Goal: Task Accomplishment & Management: Use online tool/utility

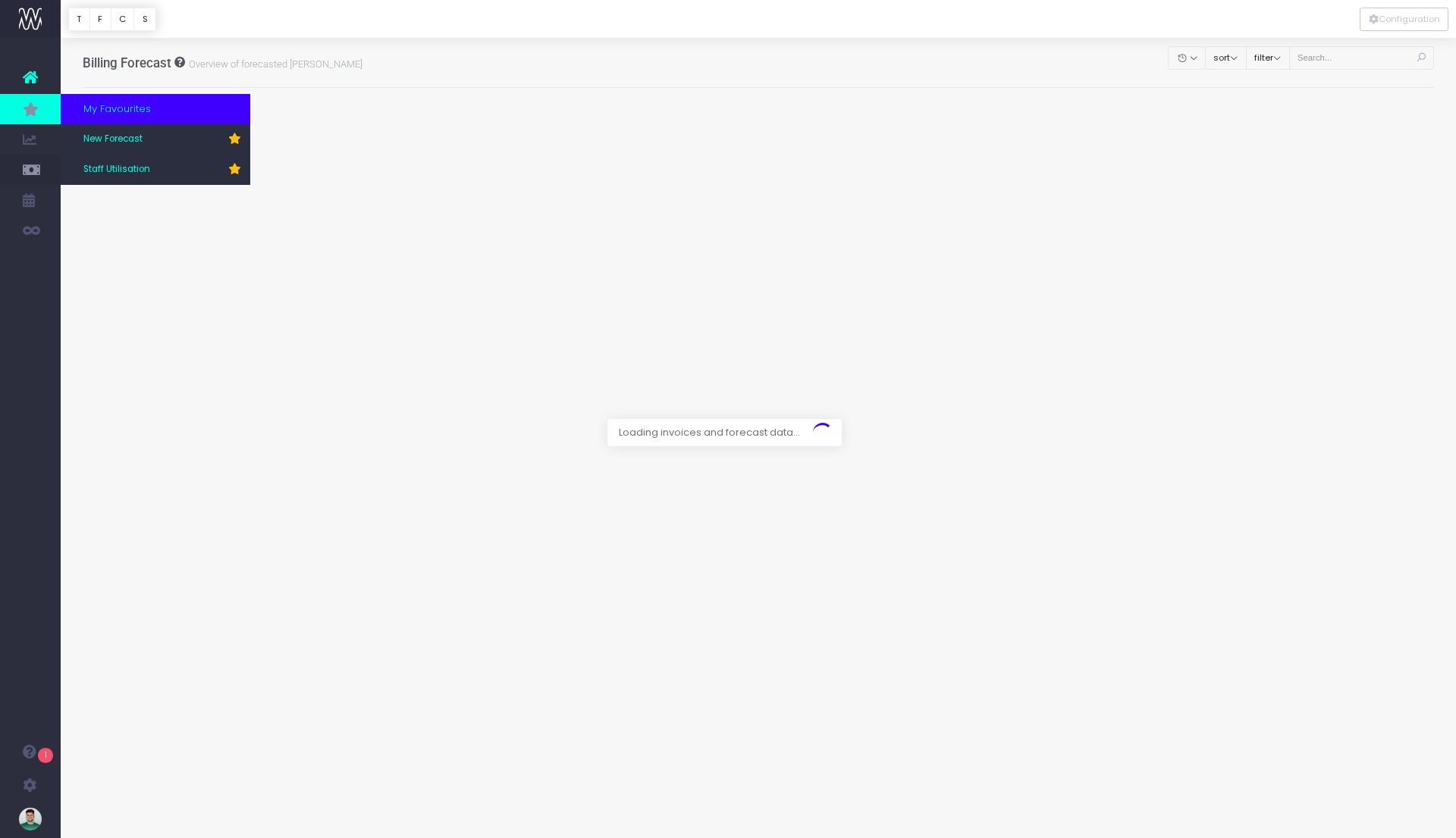
click at [32, 105] on icon at bounding box center [30, 109] width 16 height 16
click at [123, 138] on span "New Forecast" at bounding box center [113, 140] width 59 height 14
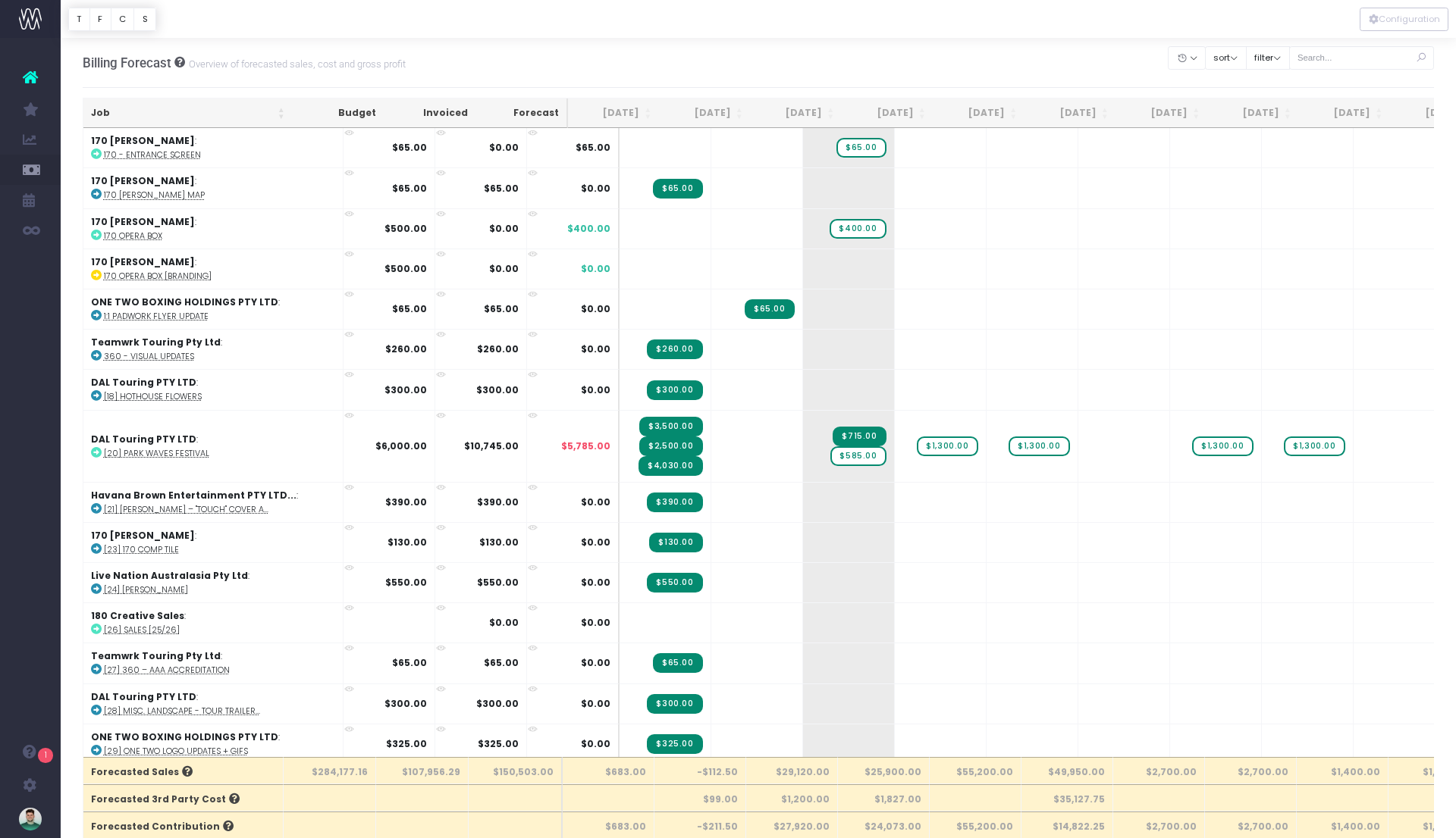
click at [1097, 17] on div at bounding box center [757, 19] width 1395 height 38
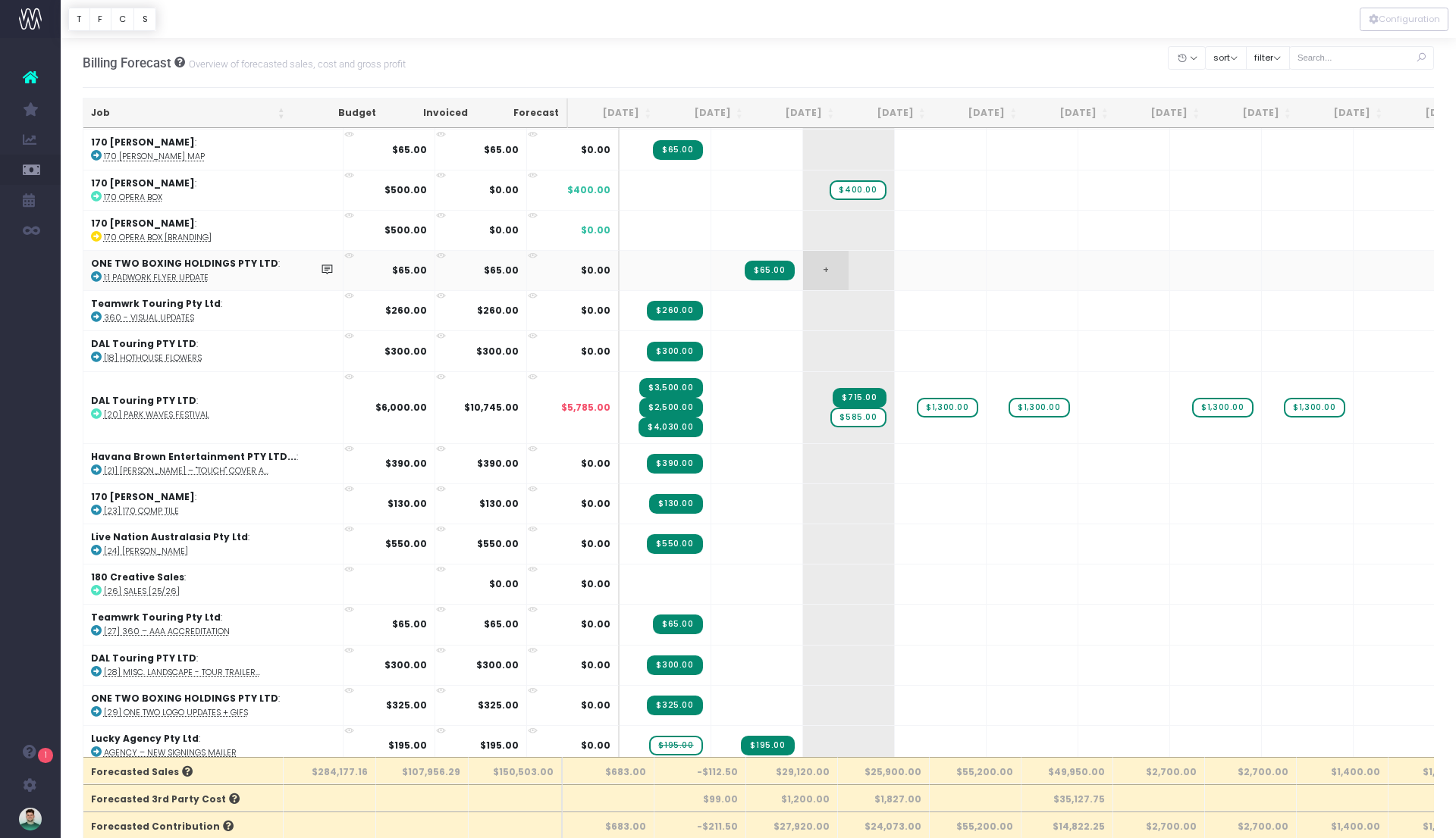
scroll to position [79, 0]
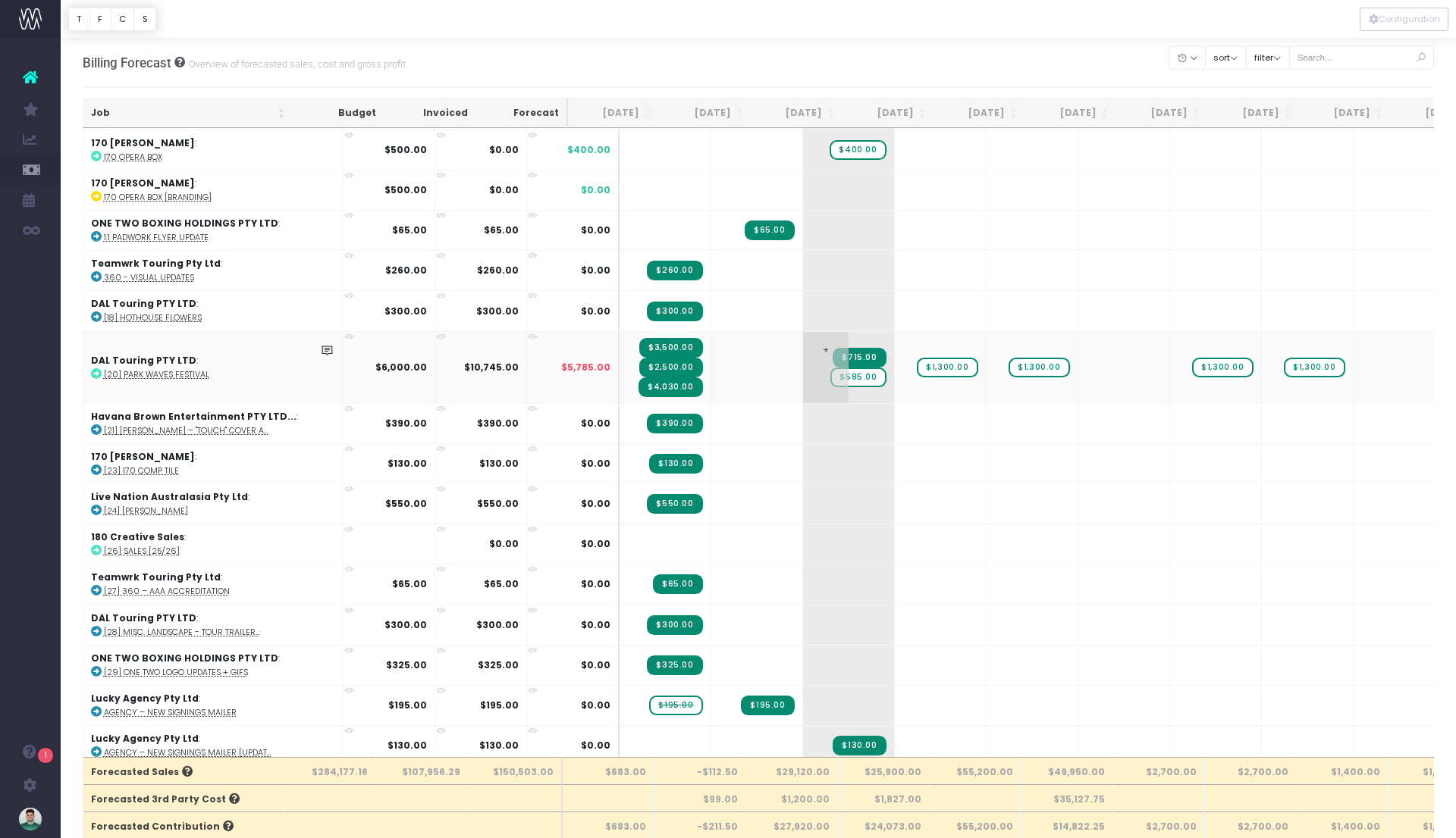
click at [830, 374] on span "$585.00" at bounding box center [858, 377] width 55 height 19
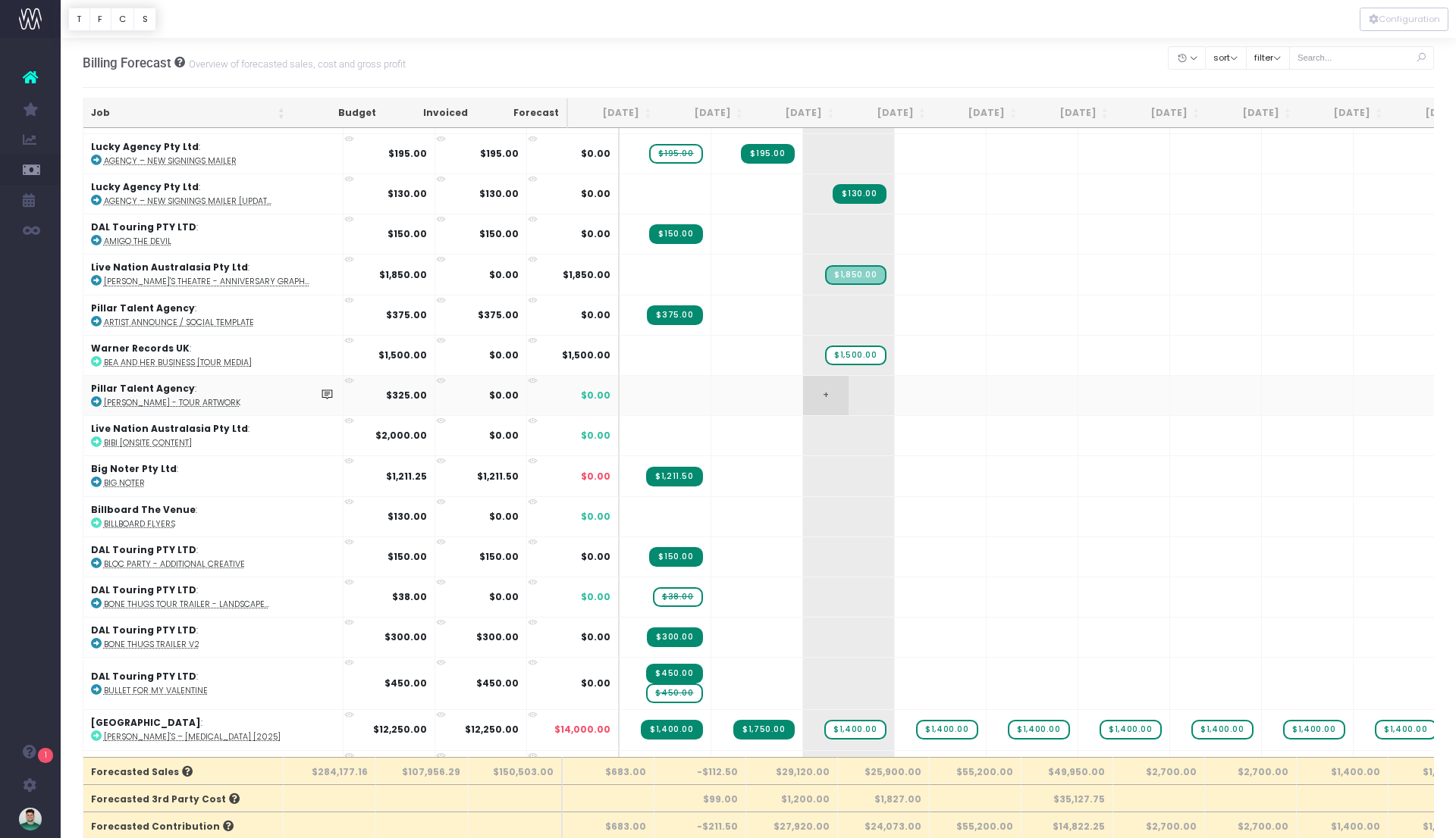
scroll to position [683, 0]
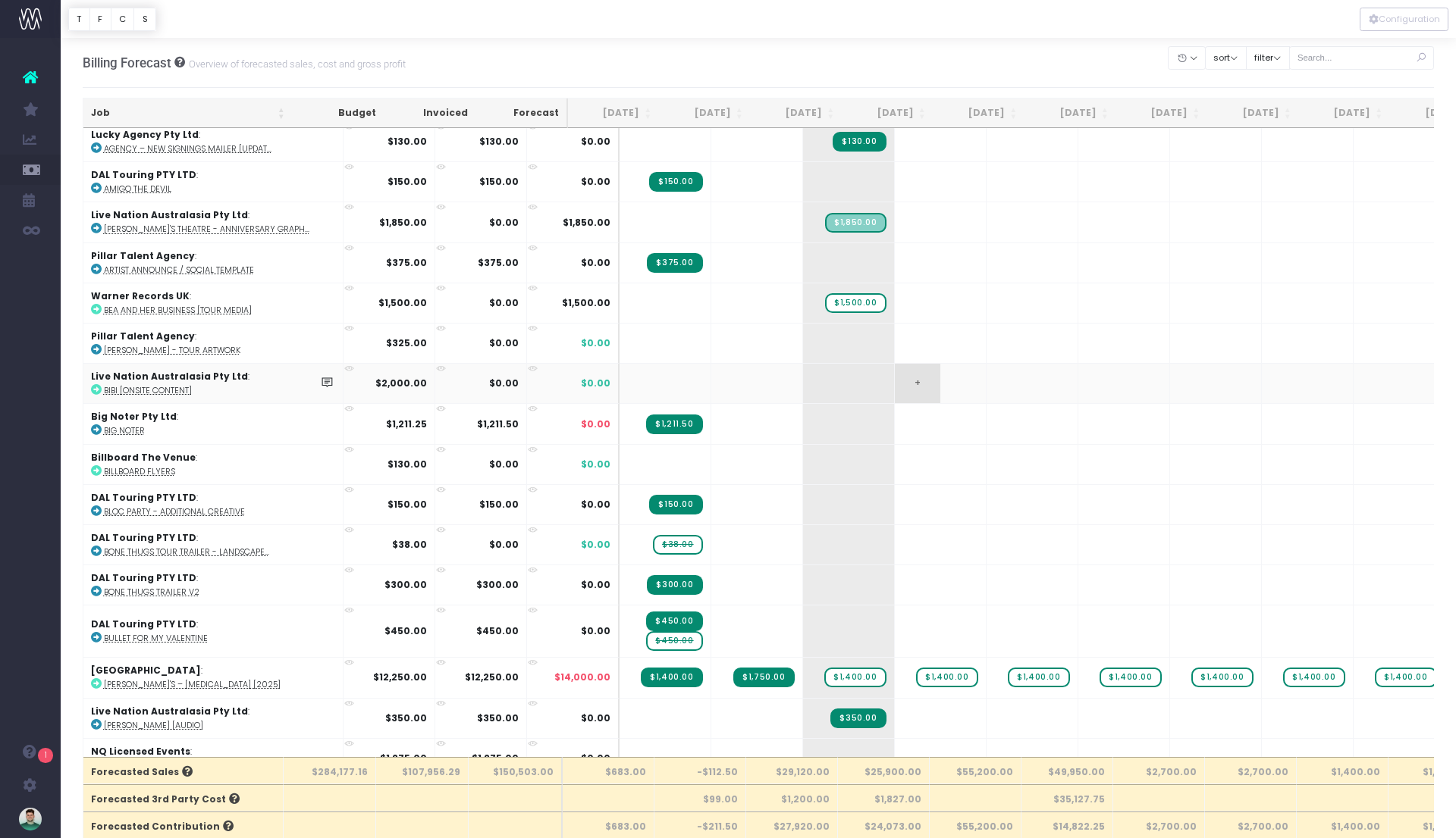
click at [895, 367] on span "+" at bounding box center [917, 383] width 46 height 40
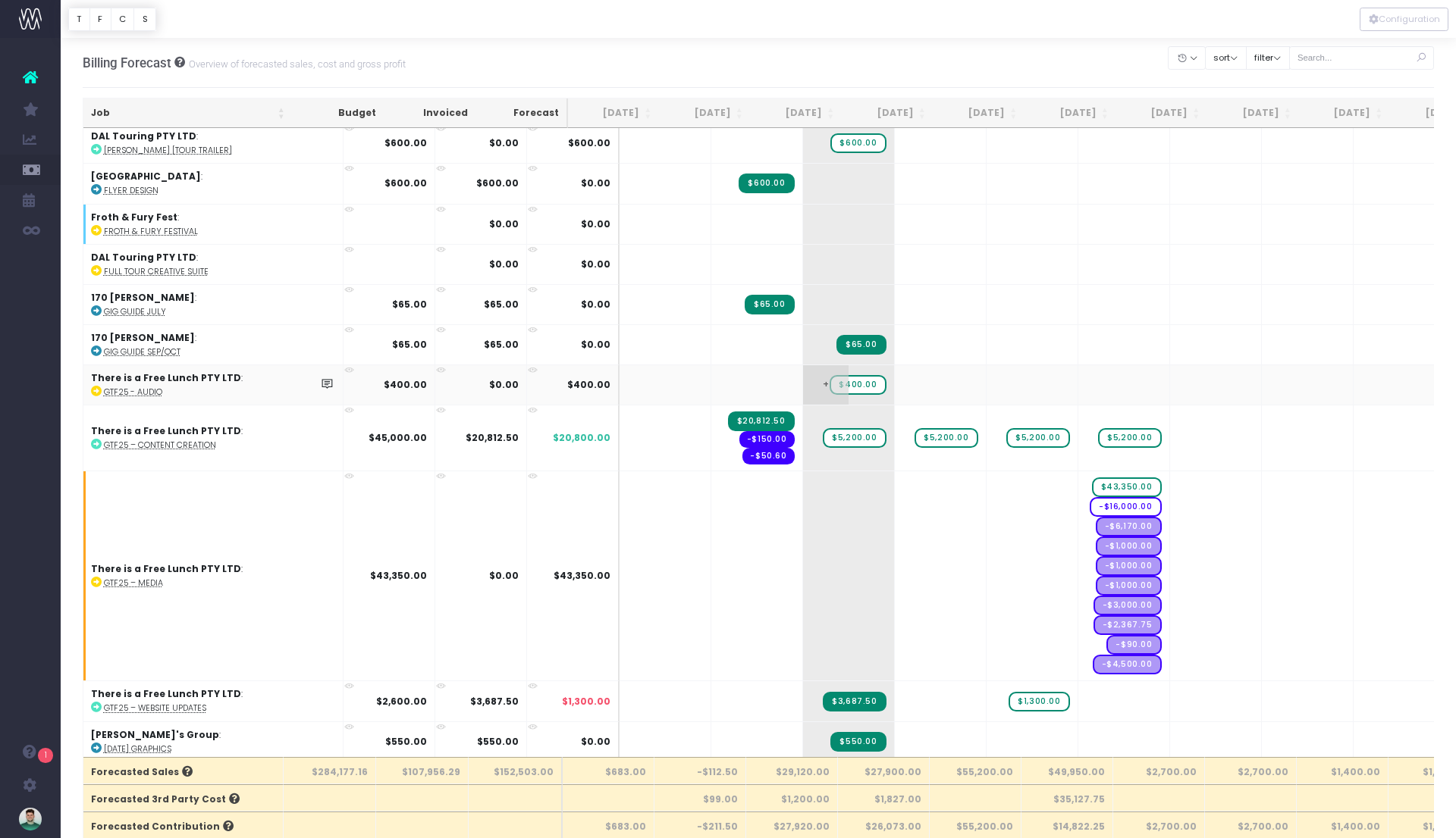
scroll to position [1828, 0]
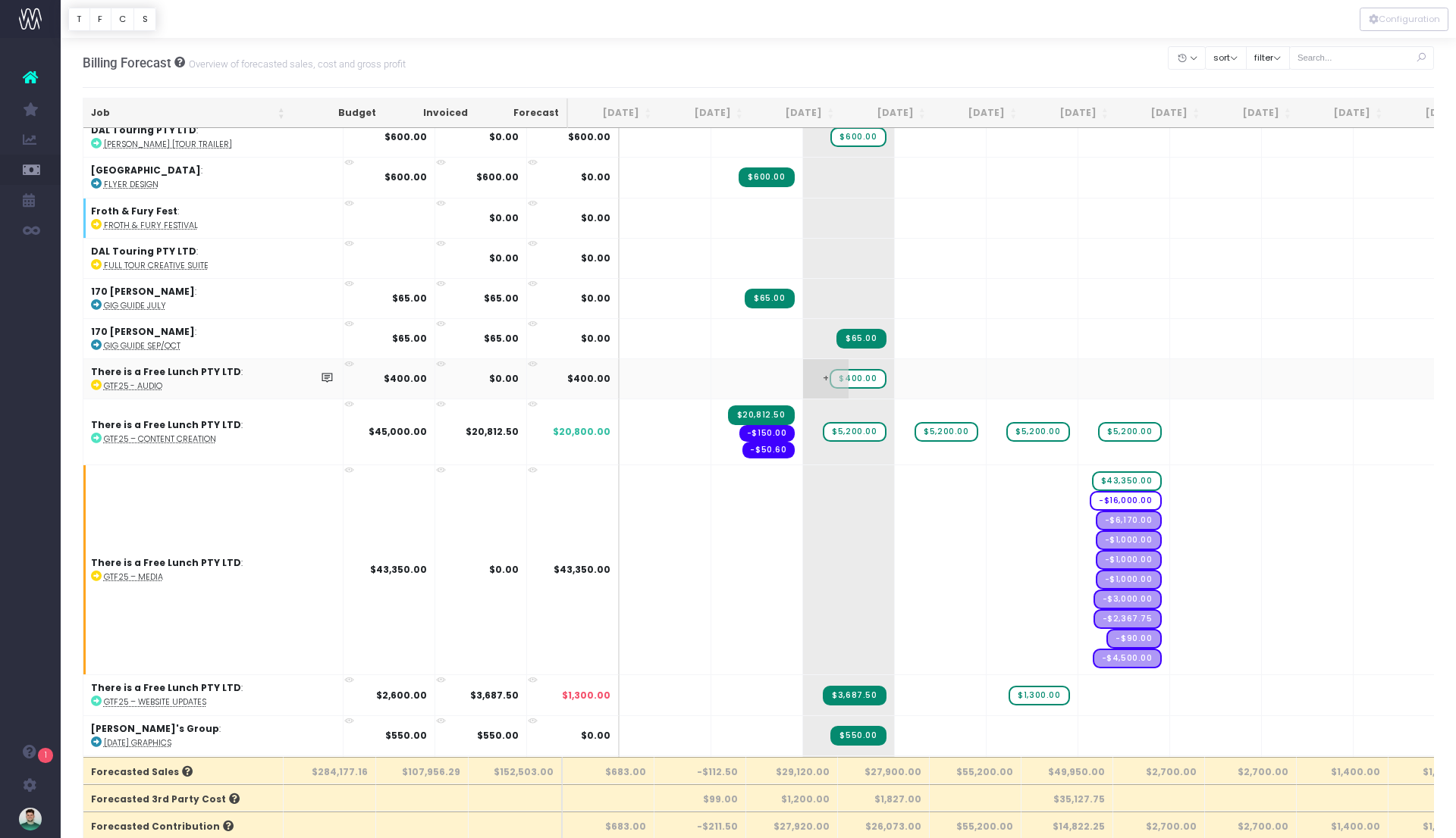
click at [830, 369] on span "$400.00" at bounding box center [858, 379] width 56 height 19
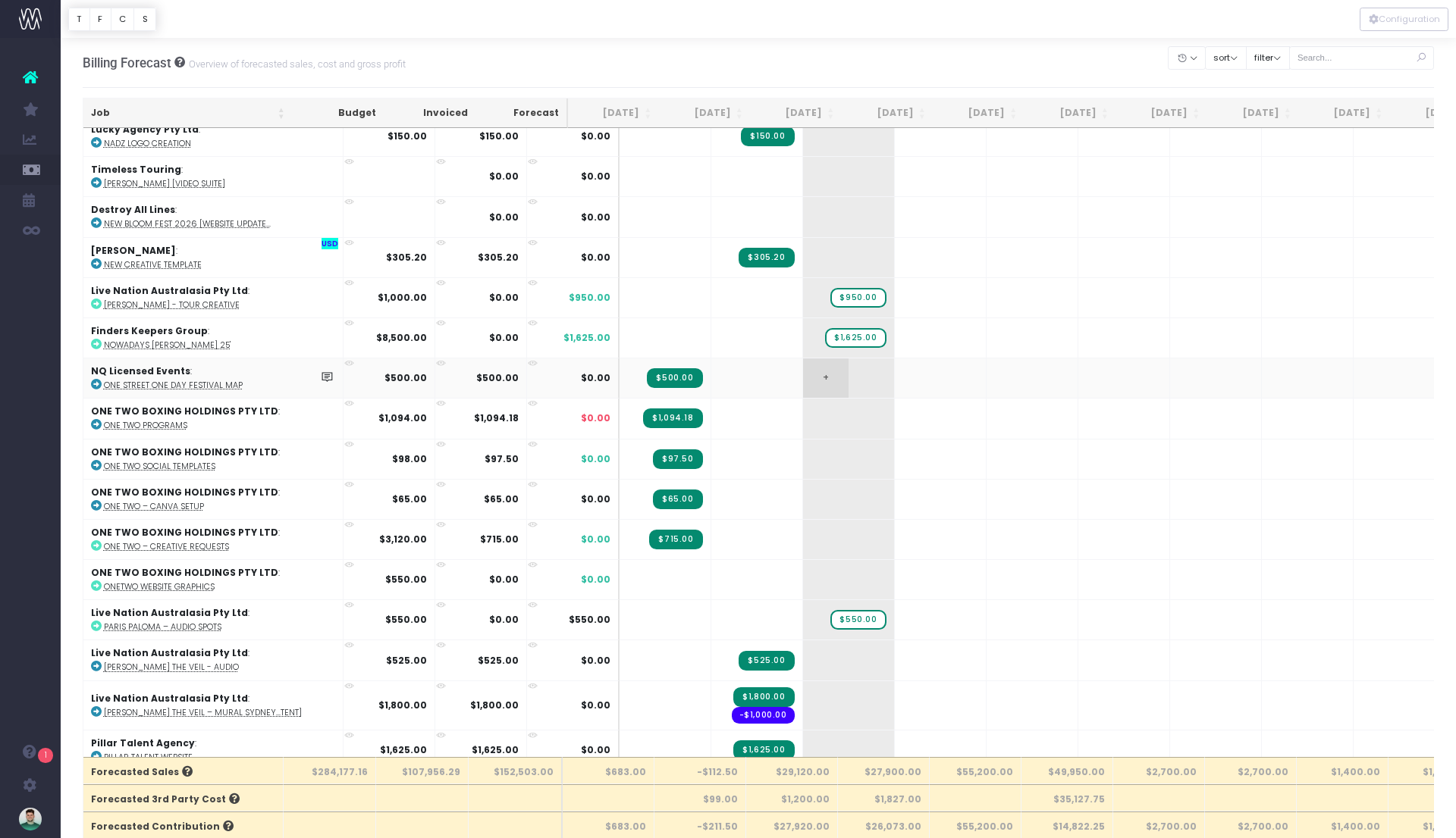
scroll to position [3365, 0]
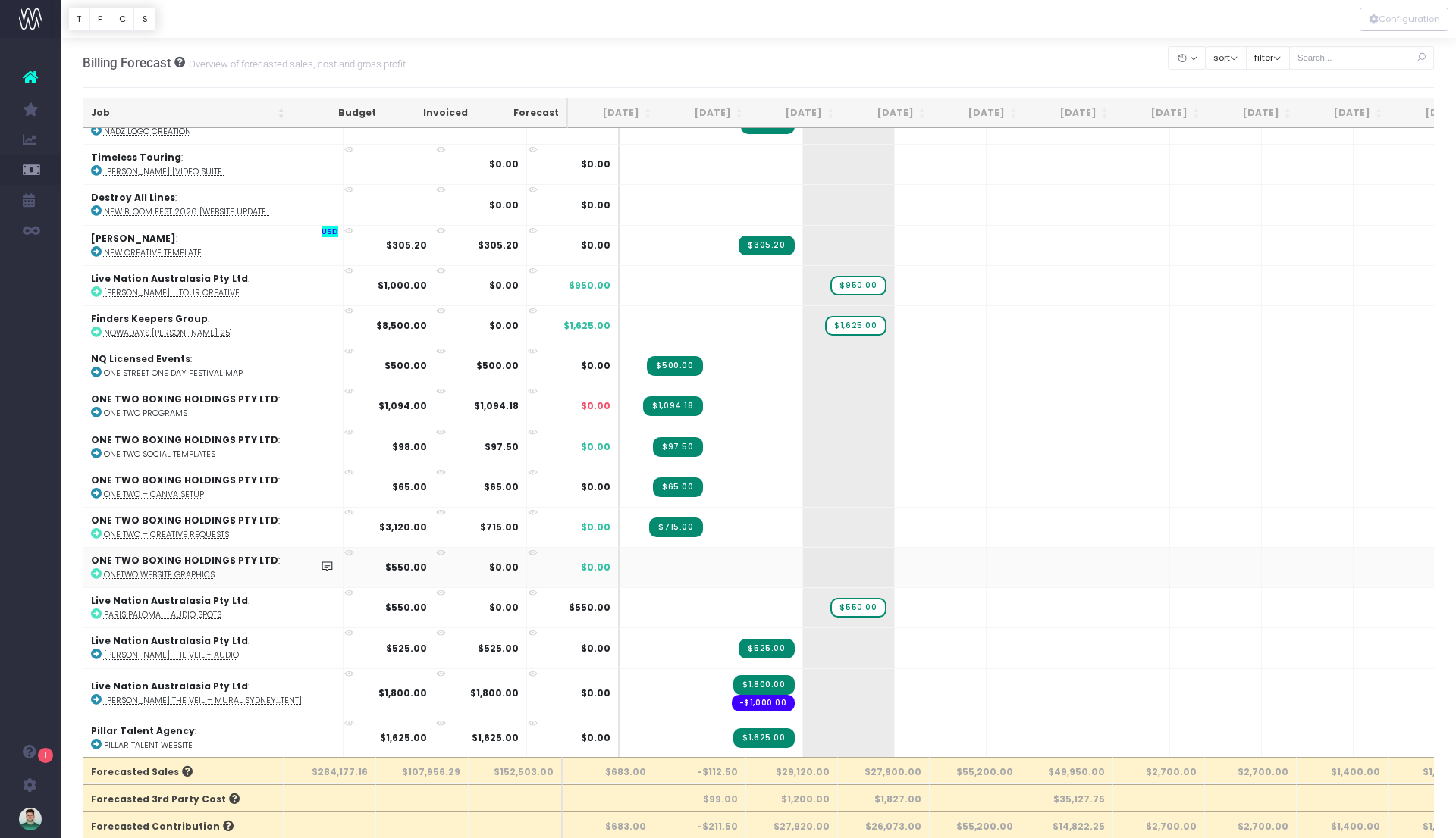
click at [185, 570] on abbr "OneTwo Website Graphics" at bounding box center [159, 575] width 111 height 12
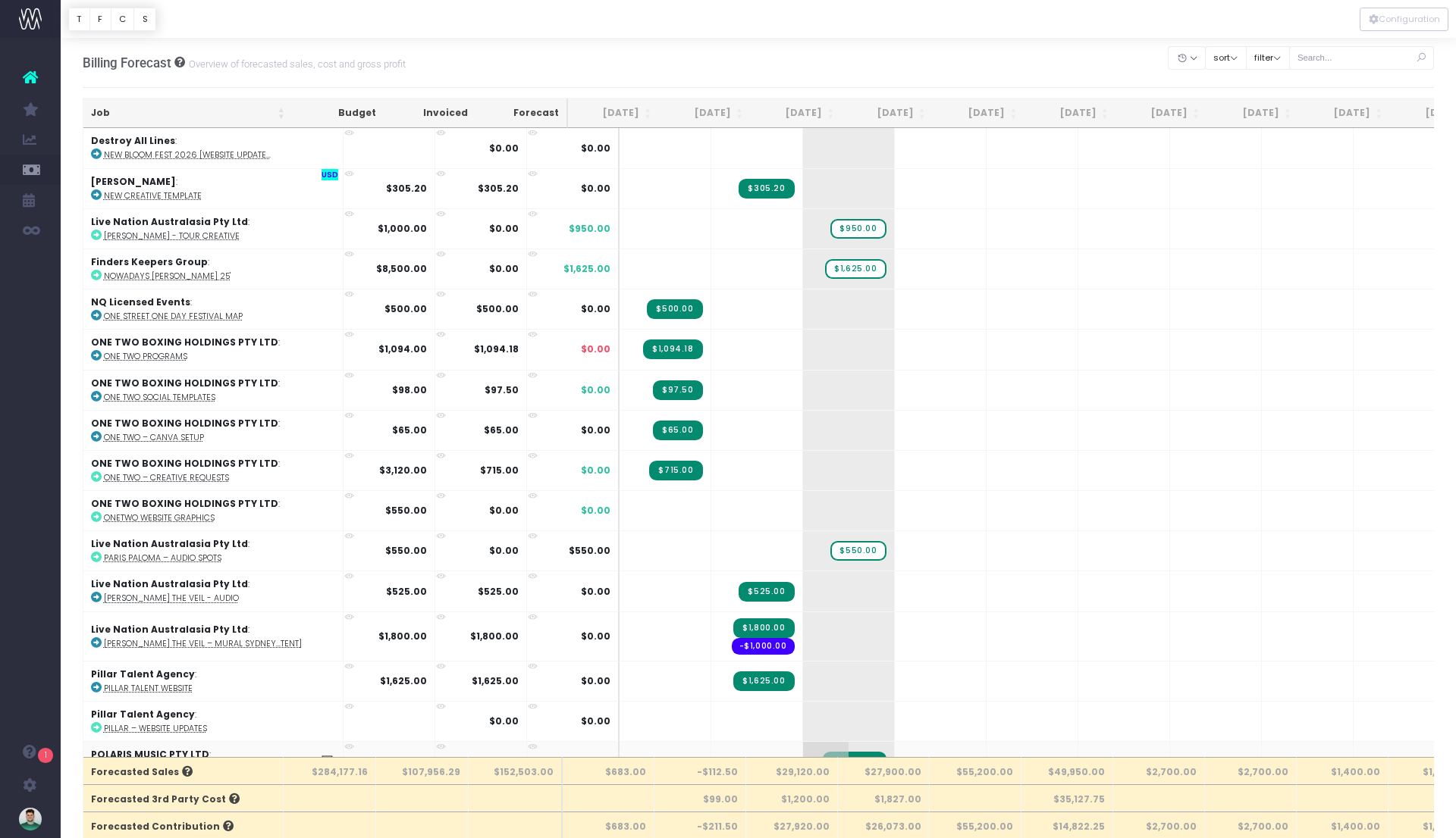
scroll to position [3421, 0]
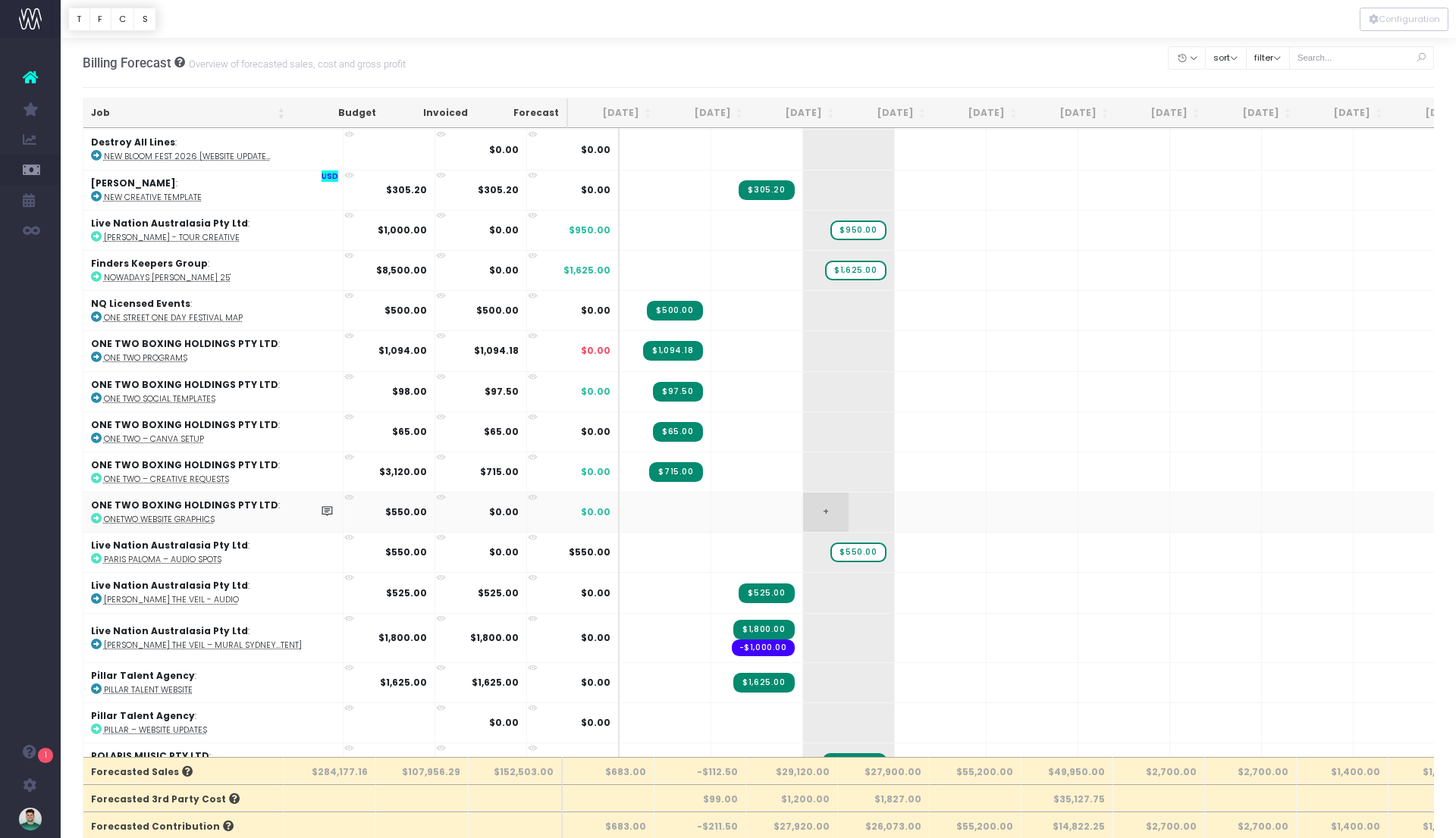
click at [803, 493] on span "+" at bounding box center [825, 512] width 46 height 40
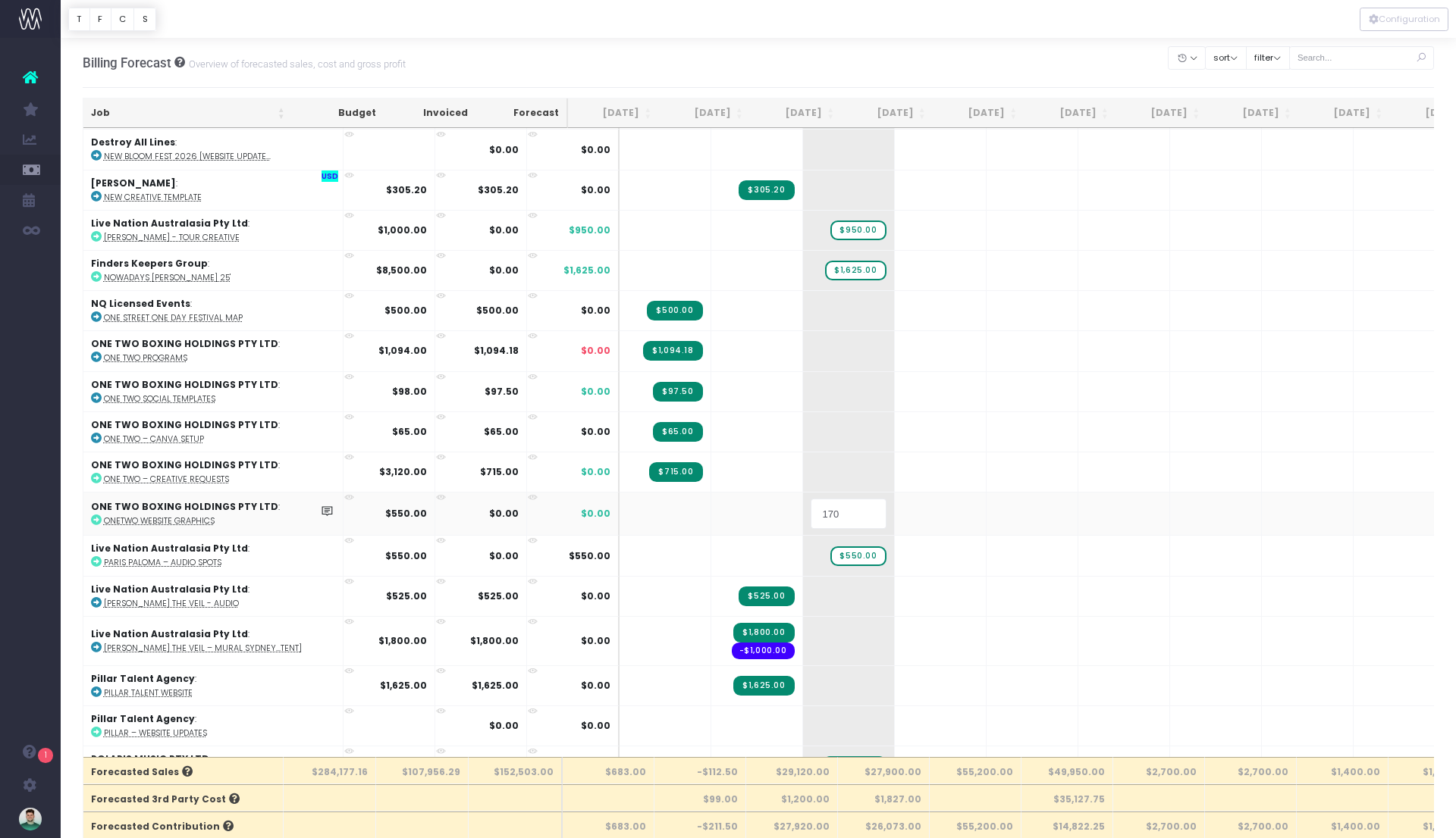
type input "1700"
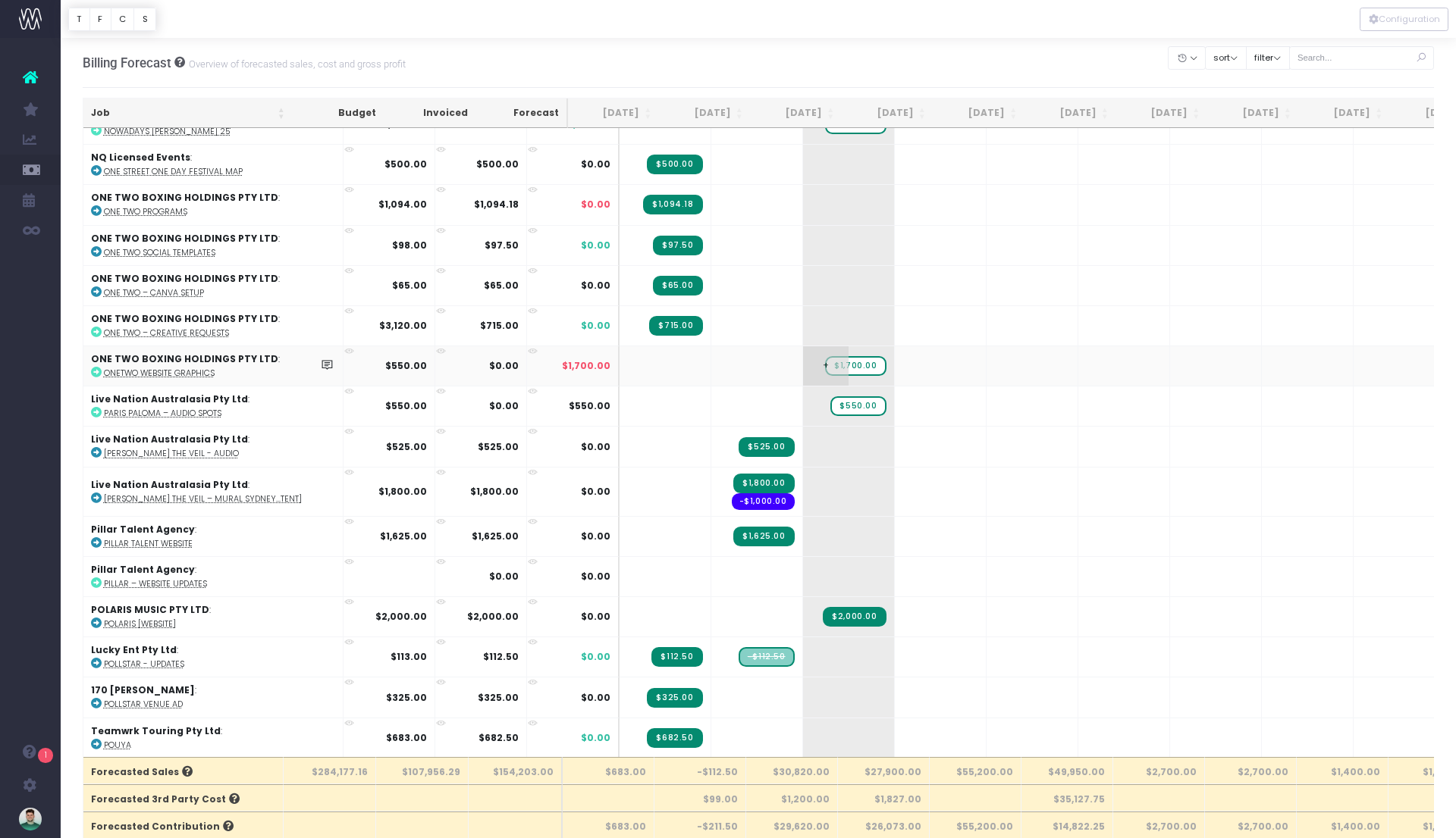
scroll to position [3579, 0]
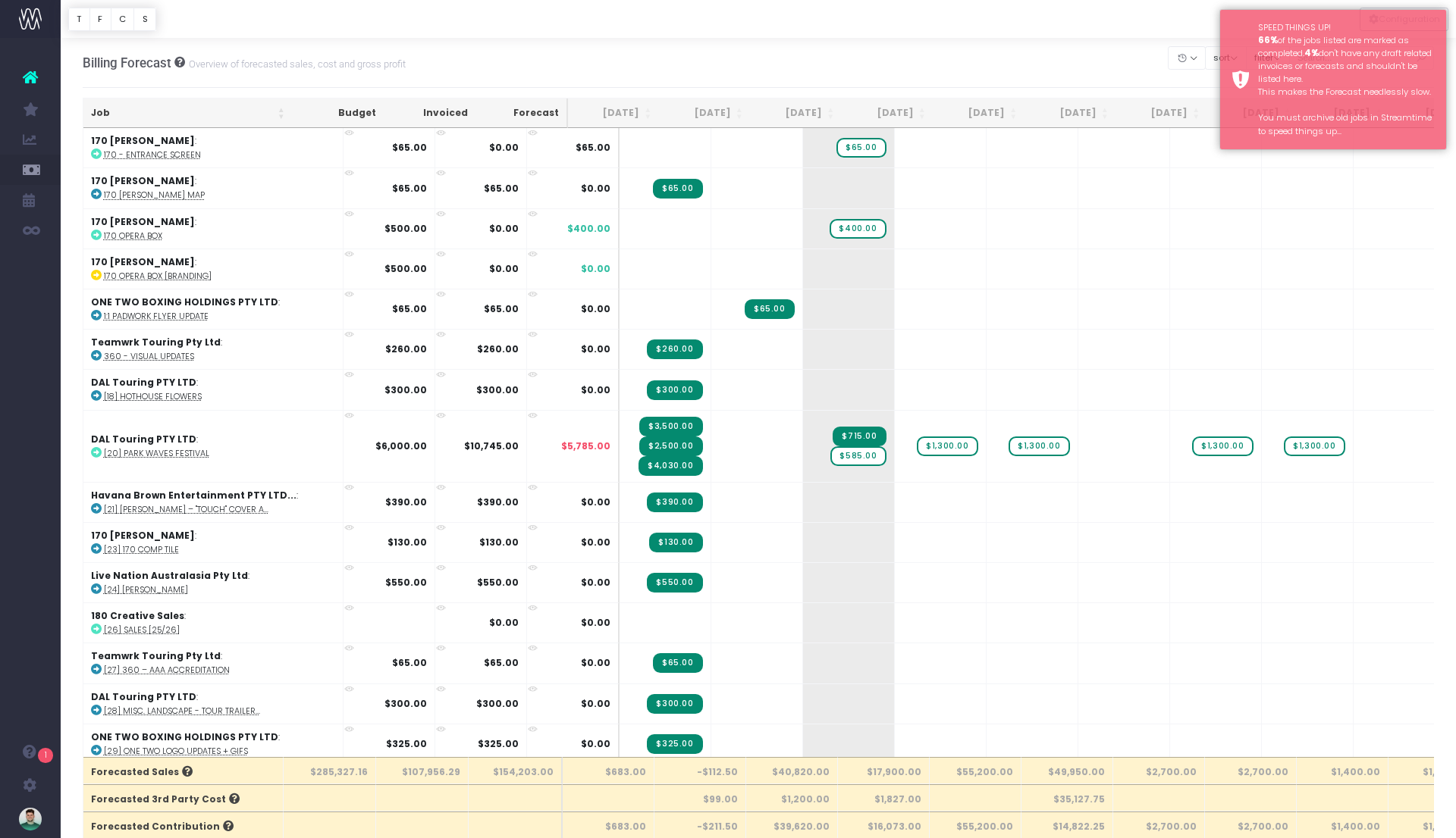
click at [1080, 18] on div at bounding box center [757, 19] width 1395 height 38
click at [816, 107] on th "[DATE]" at bounding box center [796, 113] width 92 height 29
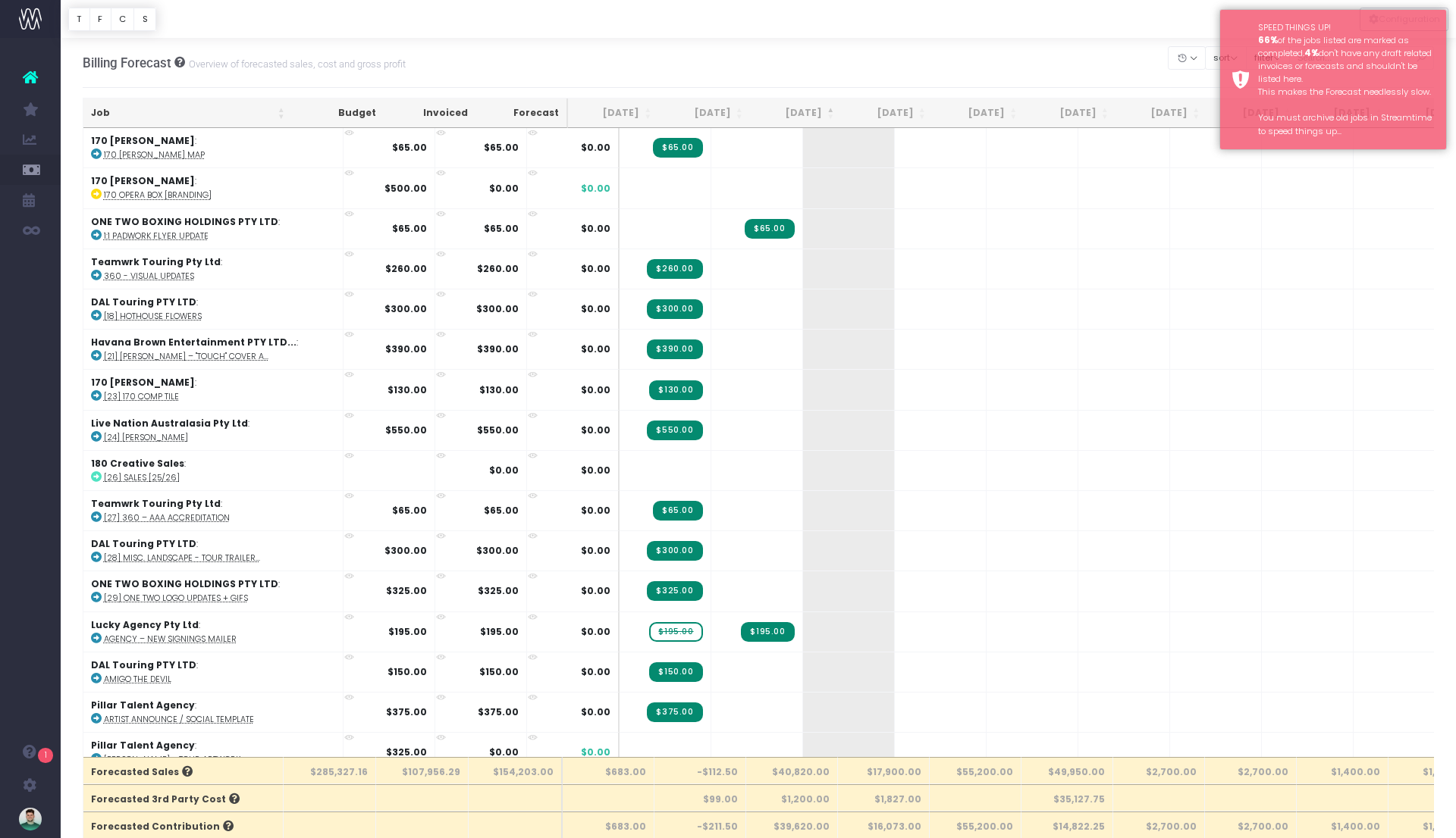
click at [816, 107] on th "[DATE]" at bounding box center [796, 113] width 92 height 29
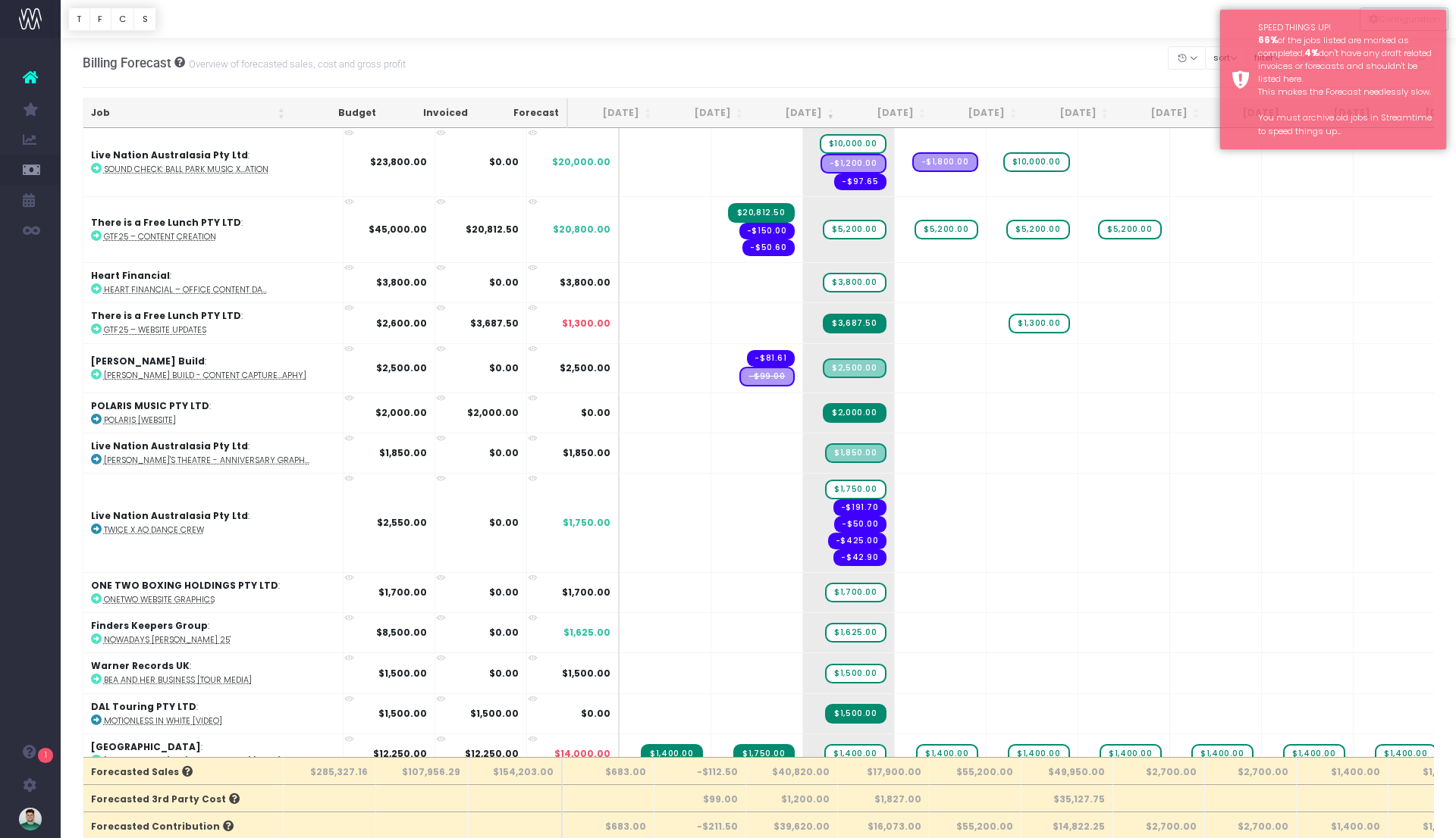
click at [539, 111] on th "Forecast" at bounding box center [521, 113] width 92 height 29
click at [813, 111] on th "[DATE]" at bounding box center [796, 113] width 92 height 29
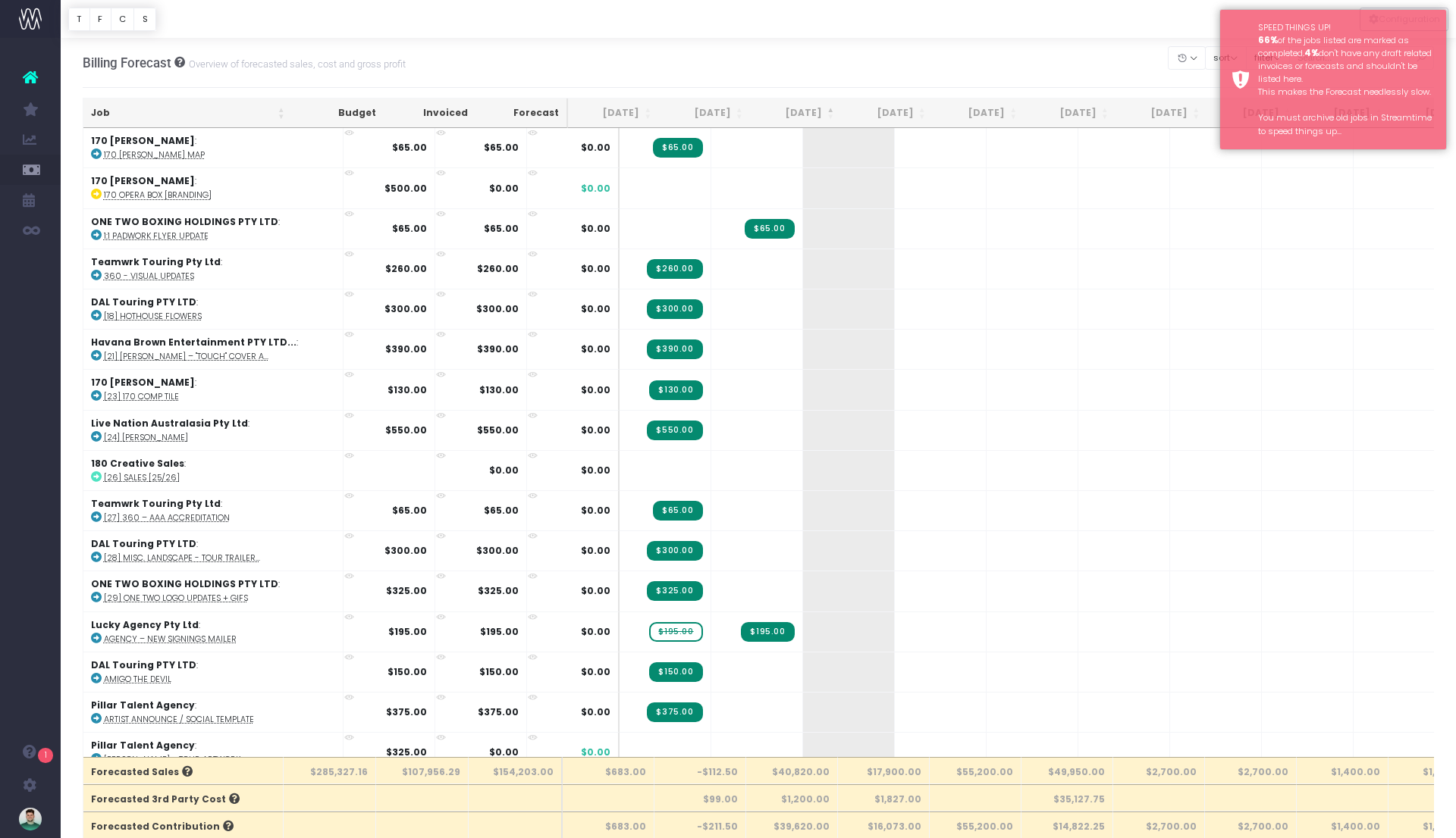
click at [816, 116] on th "[DATE]" at bounding box center [796, 113] width 92 height 29
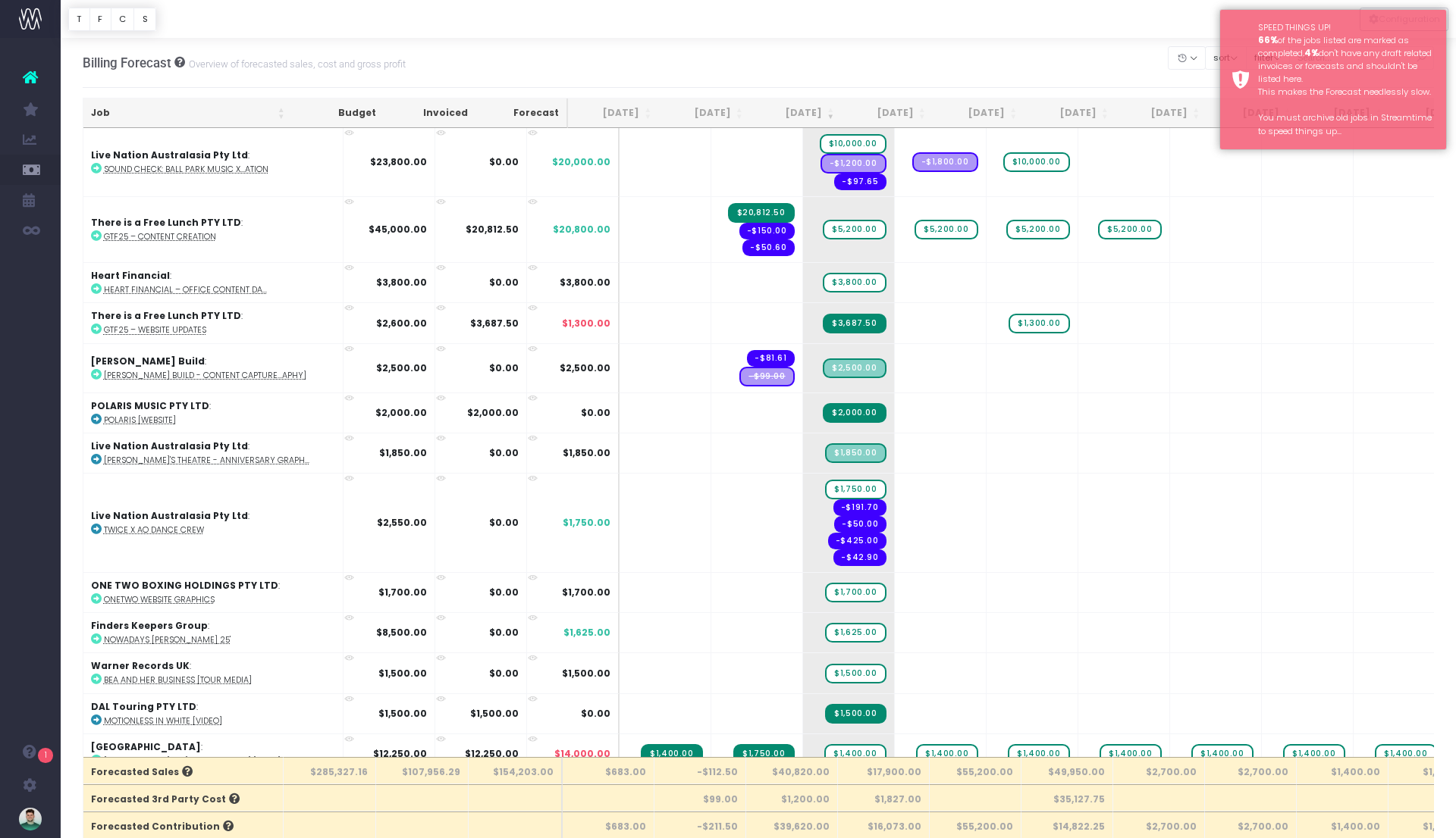
click at [830, 19] on div at bounding box center [757, 19] width 1395 height 38
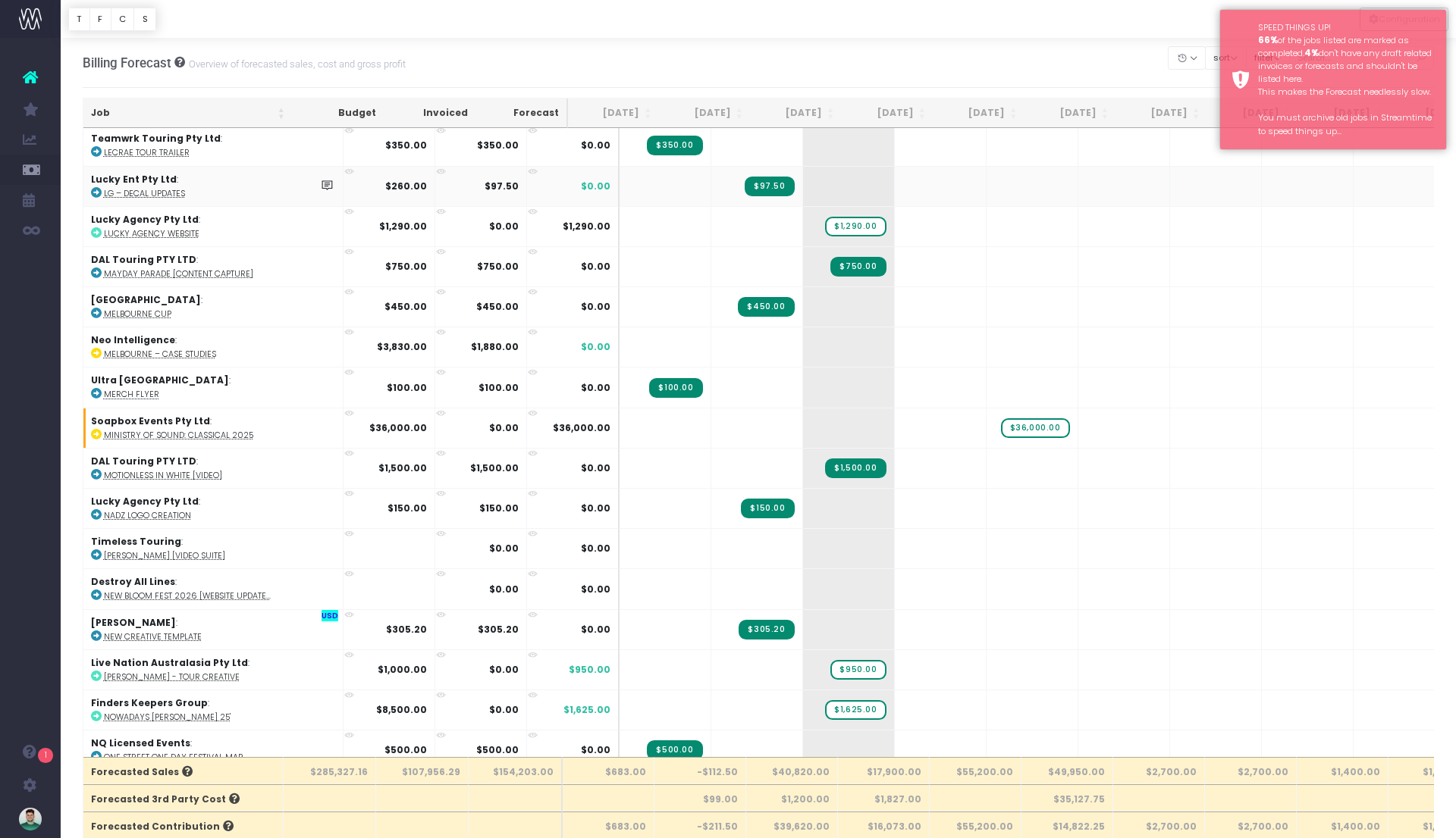
scroll to position [2988, 0]
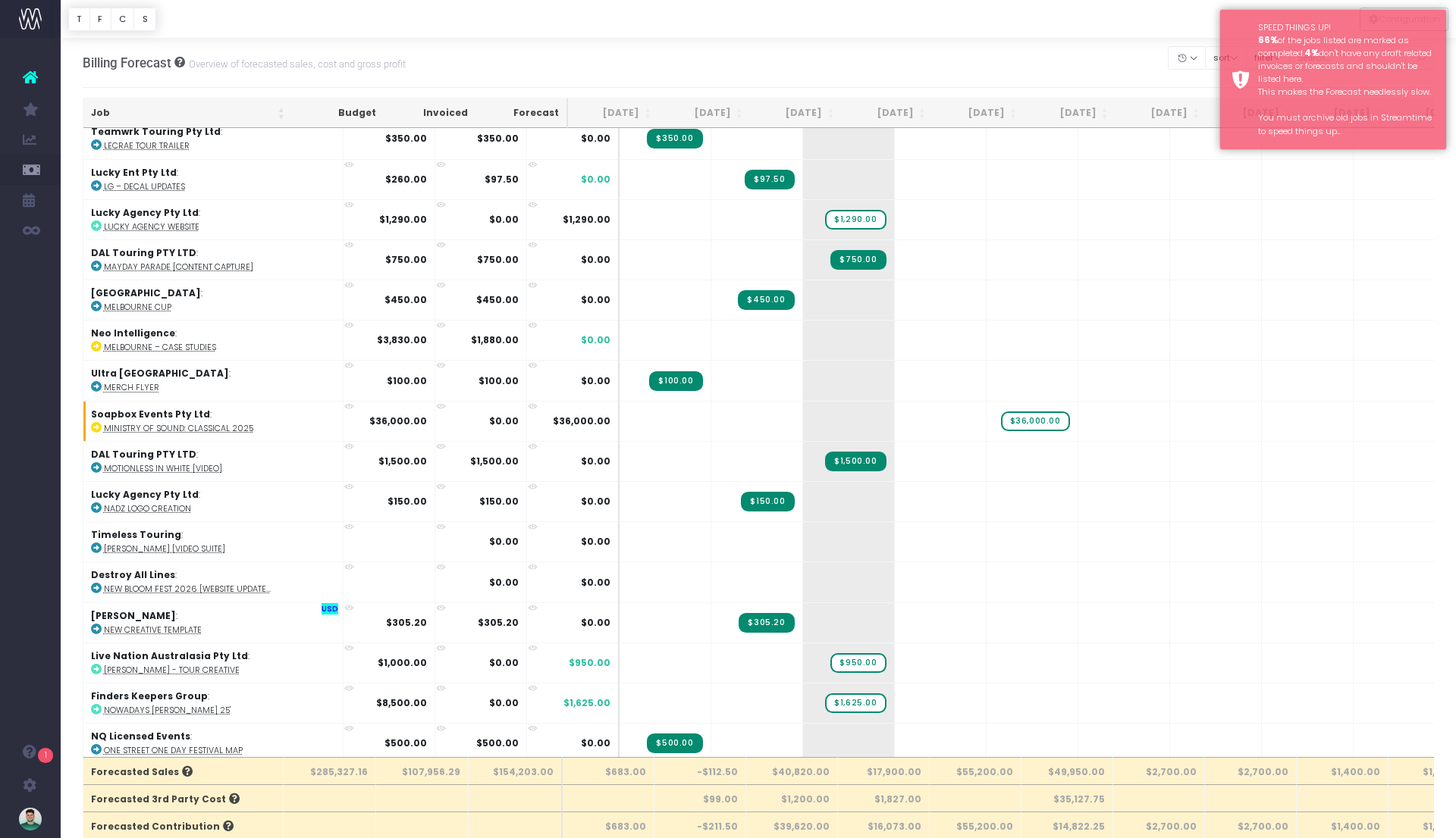
click at [1149, 12] on div at bounding box center [757, 19] width 1395 height 38
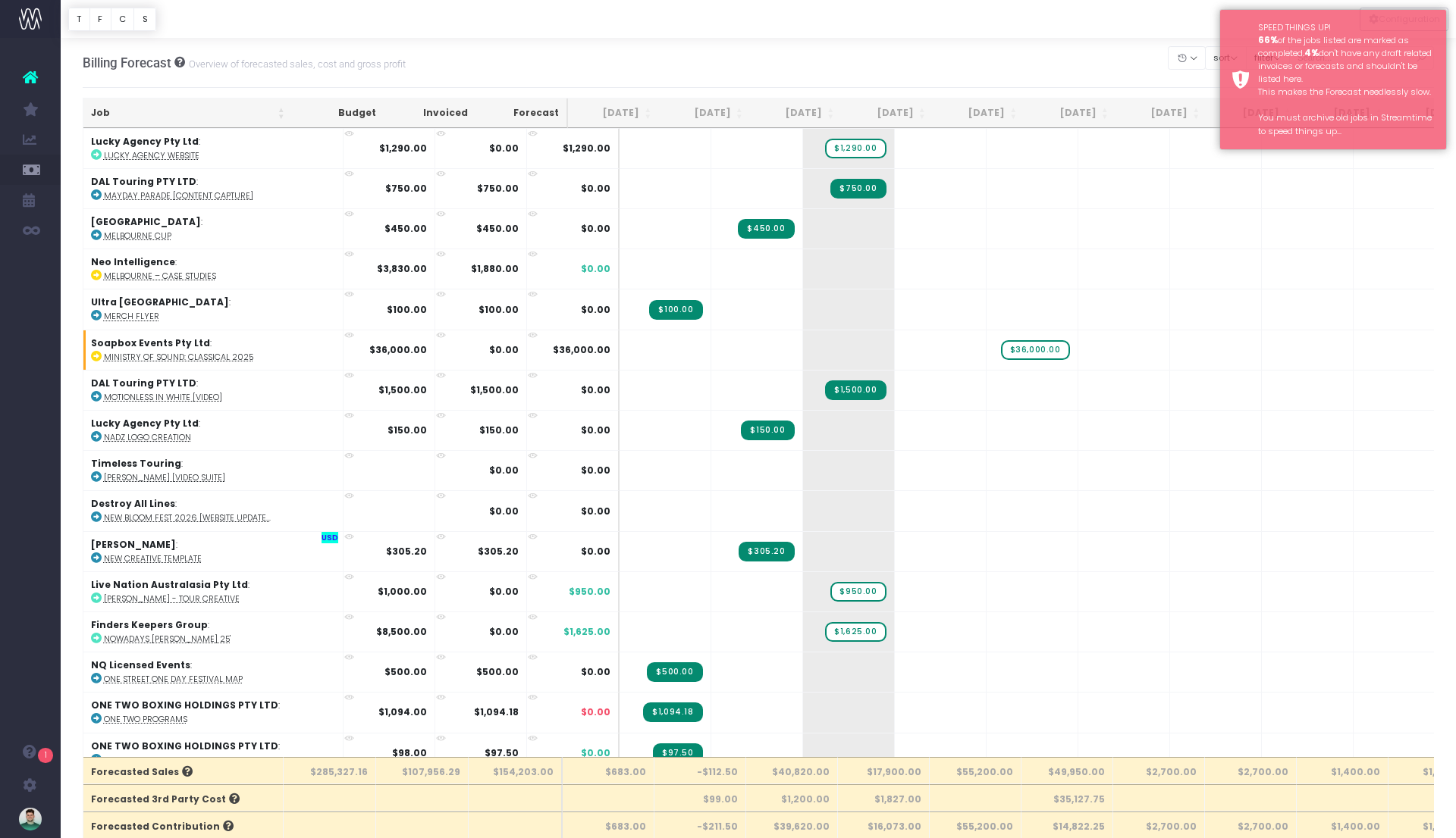
click at [1171, 15] on div at bounding box center [757, 19] width 1395 height 38
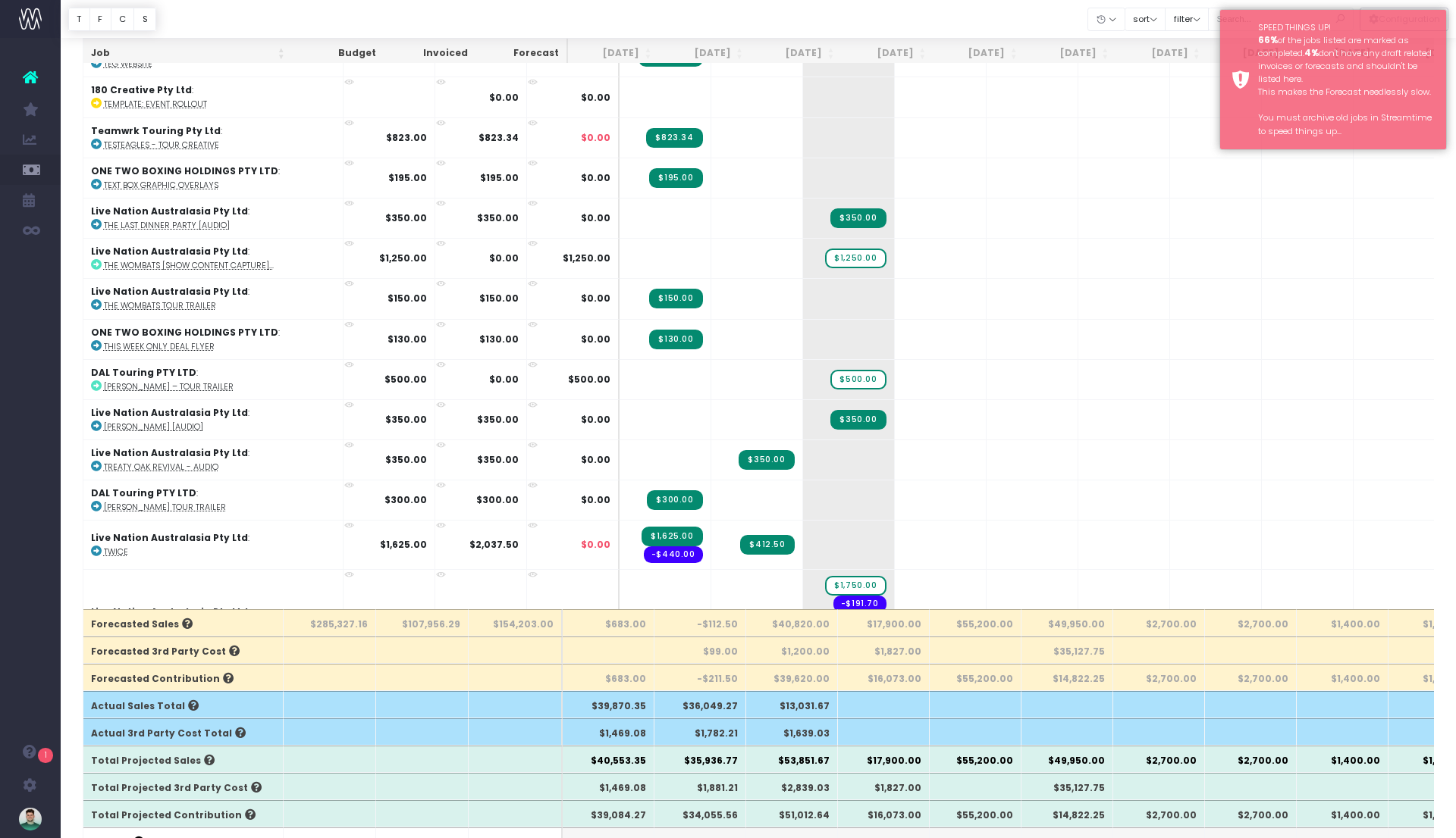
scroll to position [4936, 0]
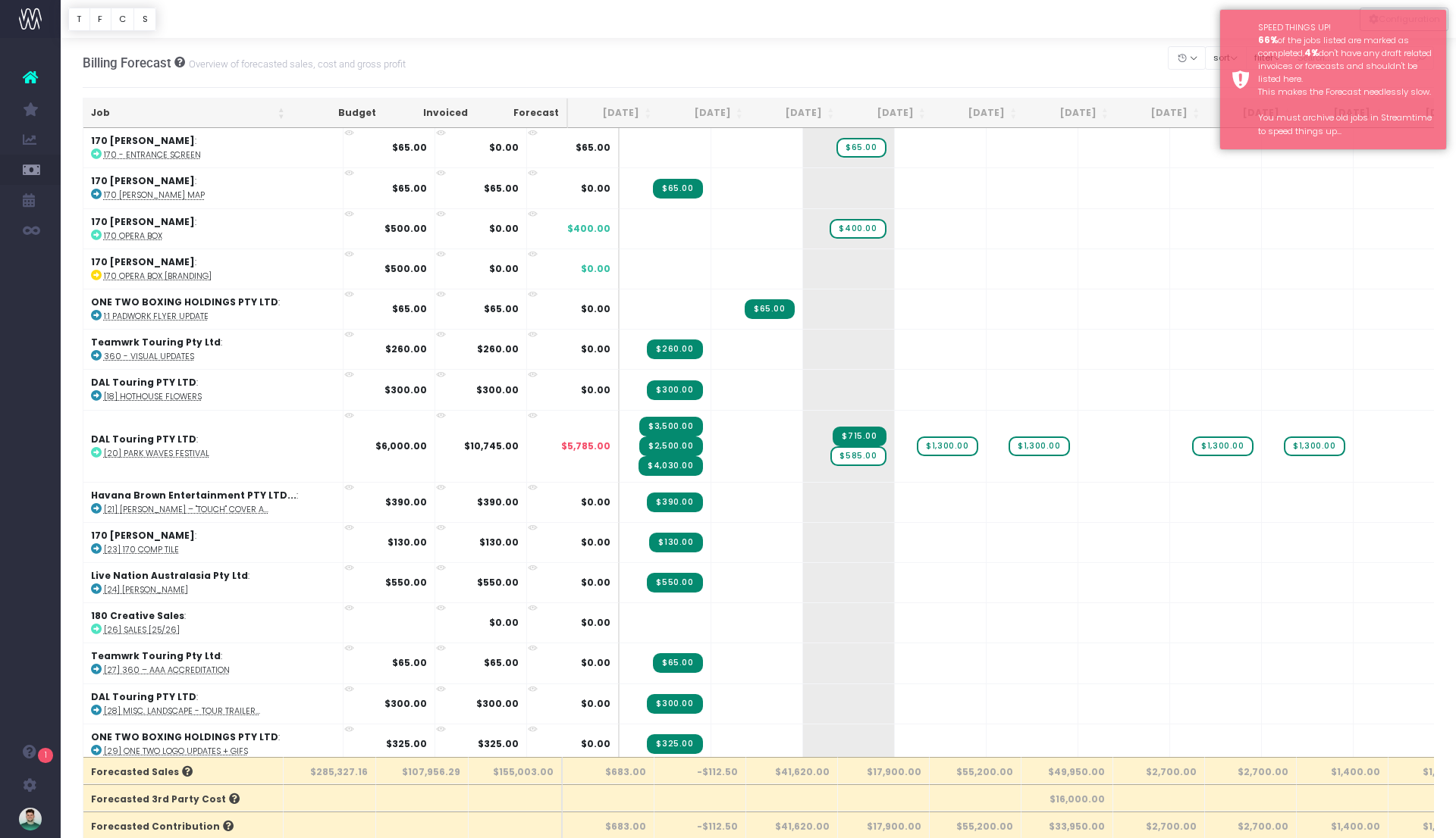
click at [556, 24] on div at bounding box center [757, 19] width 1395 height 38
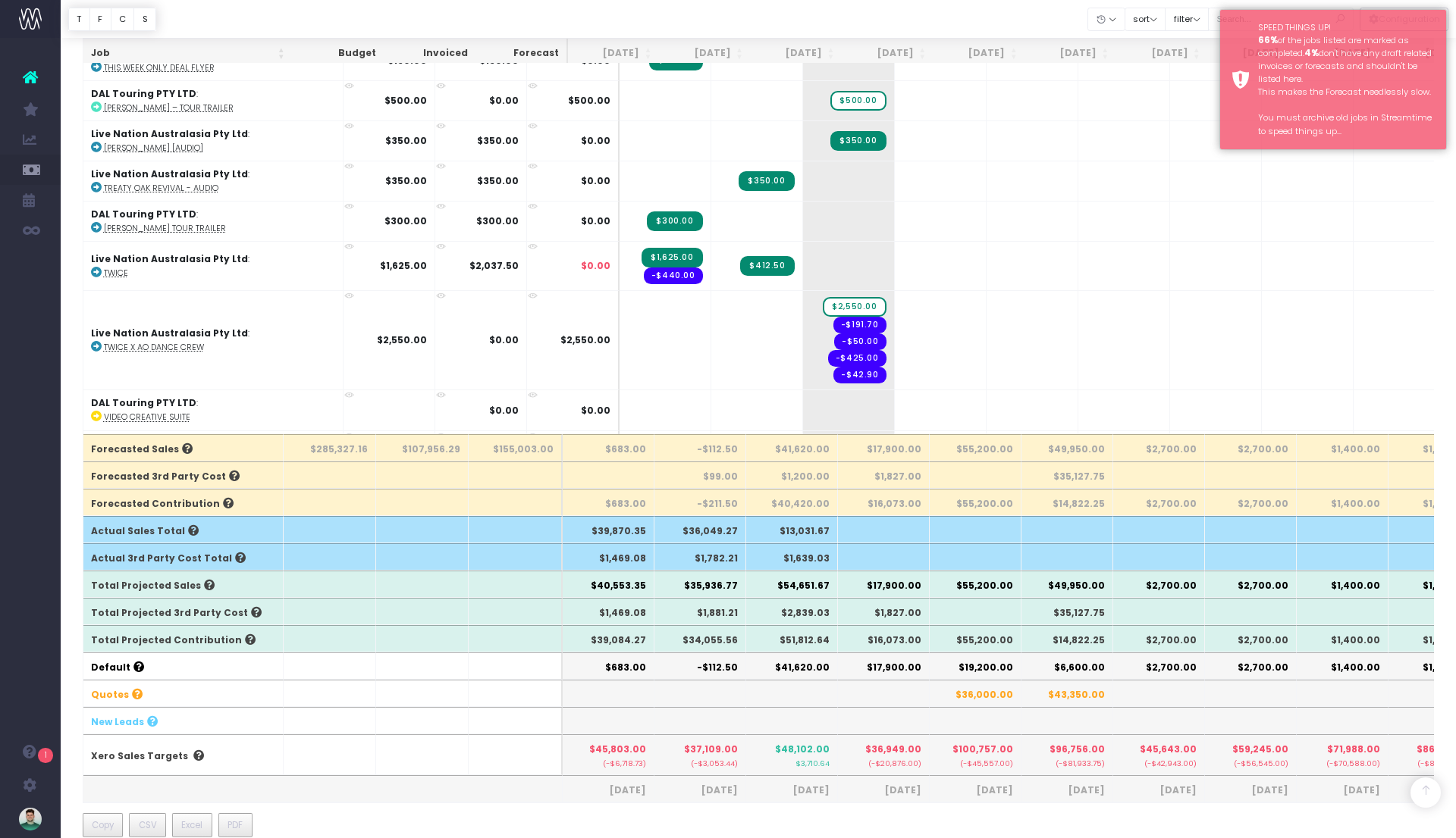
scroll to position [340, 0]
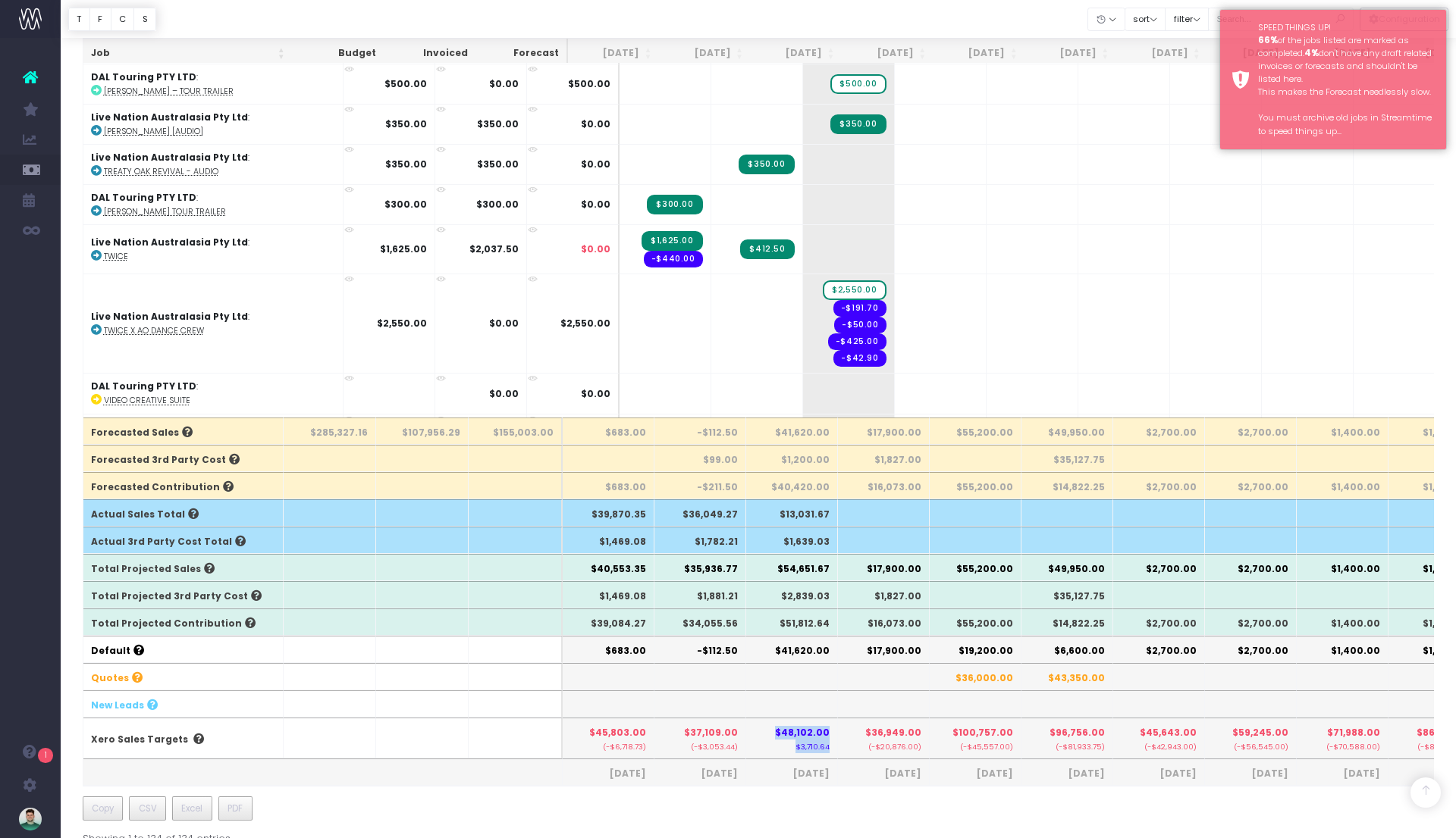
drag, startPoint x: 834, startPoint y: 737, endPoint x: 785, endPoint y: 722, distance: 51.2
click at [785, 722] on th "$48,102.00 $3,710.64" at bounding box center [792, 738] width 92 height 41
click at [822, 727] on span "$48,102.00" at bounding box center [802, 733] width 54 height 14
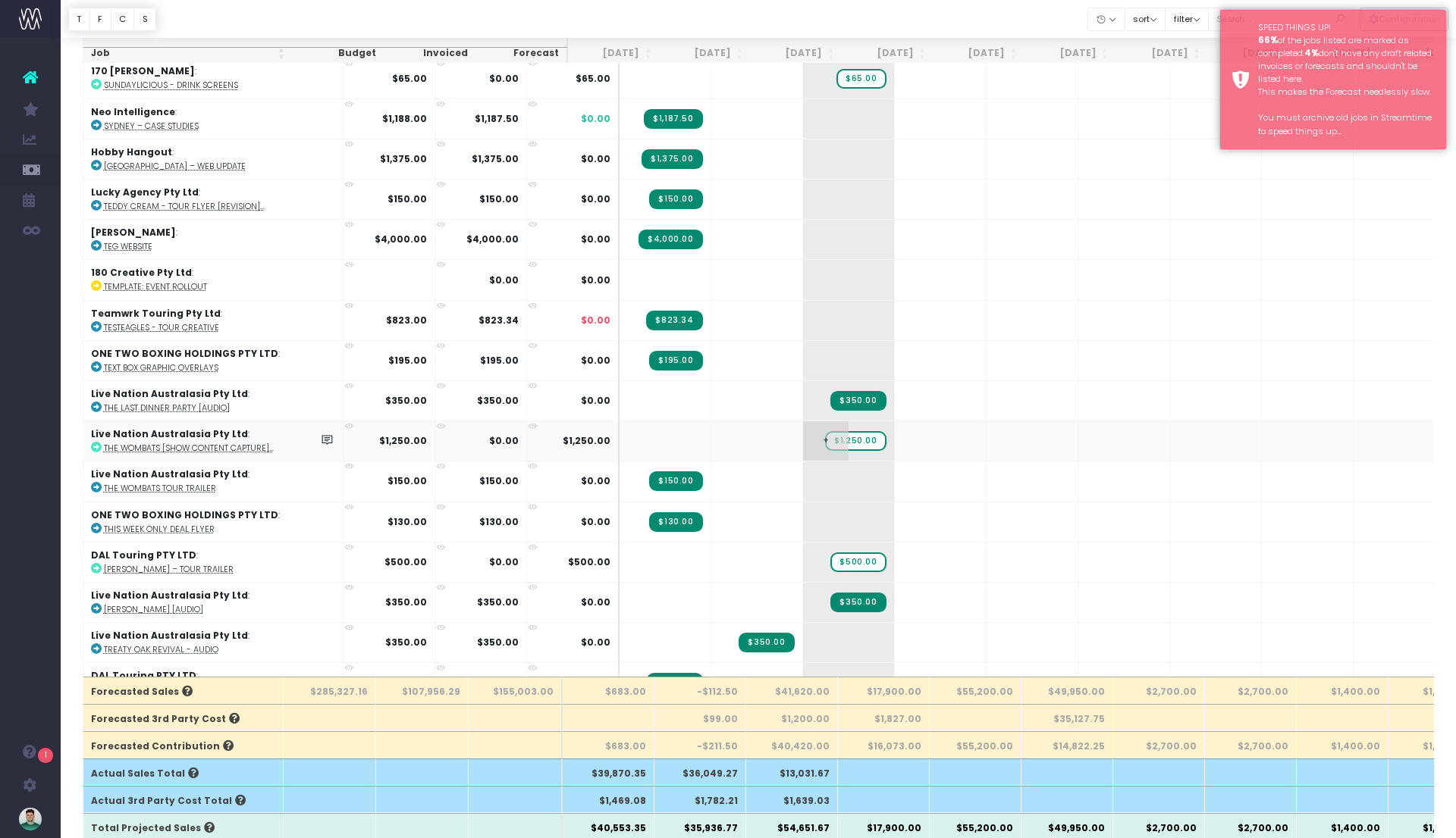
scroll to position [4716, 0]
click at [1200, 19] on button "filter" at bounding box center [1186, 19] width 44 height 23
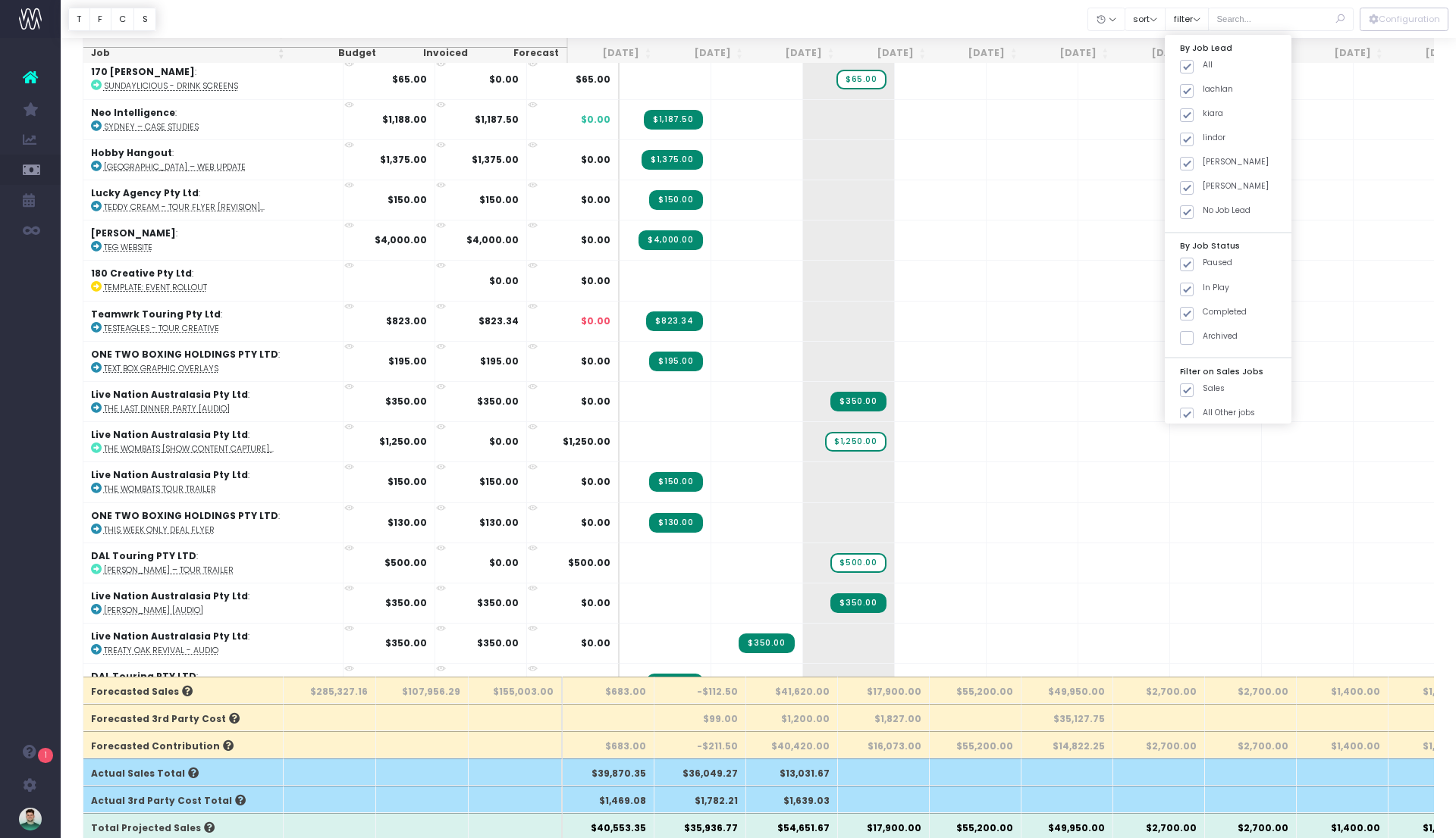
click at [1074, 11] on div at bounding box center [757, 19] width 1395 height 38
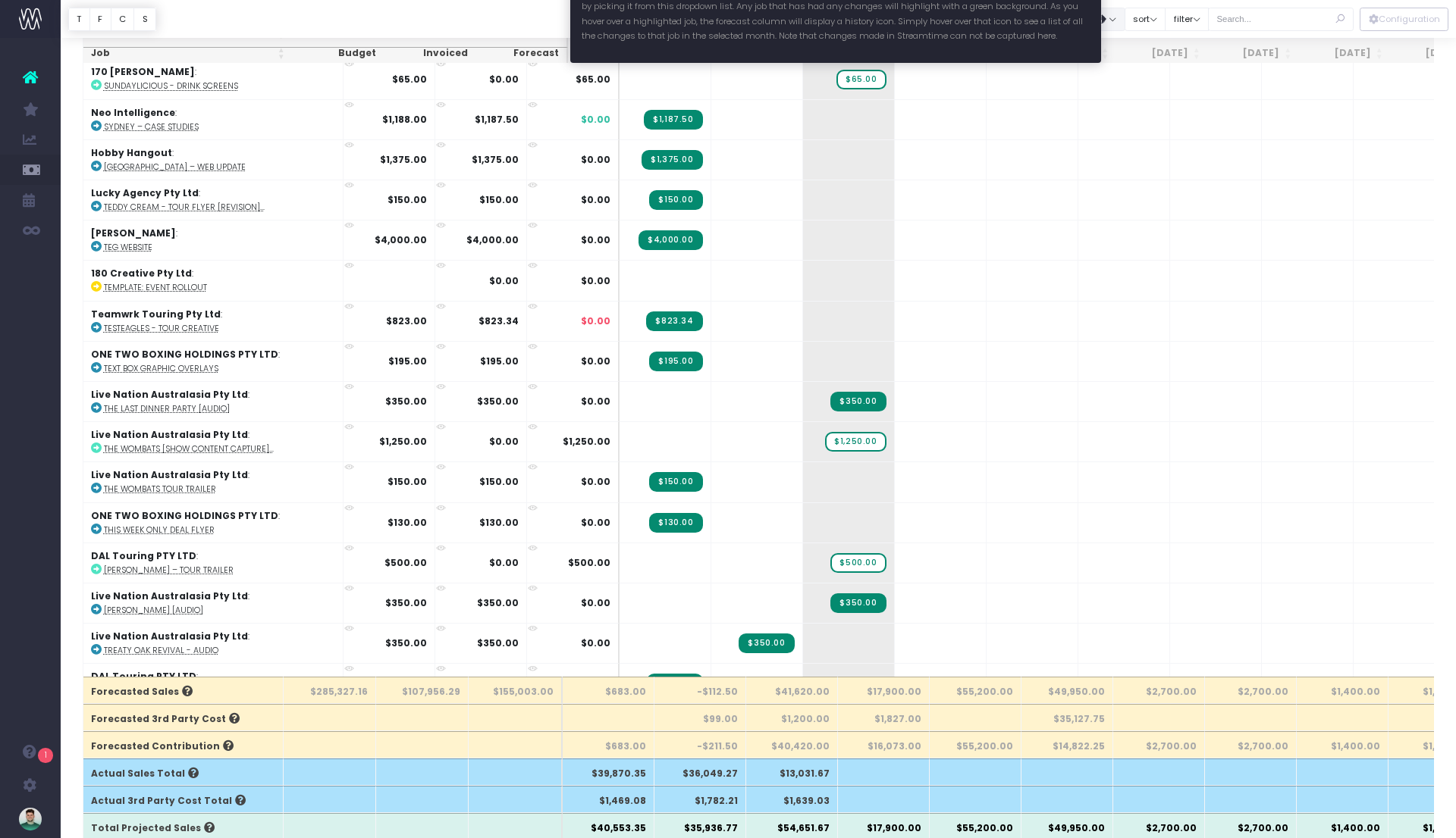
click at [1125, 16] on button "button" at bounding box center [1106, 19] width 38 height 23
click at [1141, 123] on link "[DATE]" at bounding box center [1136, 125] width 99 height 26
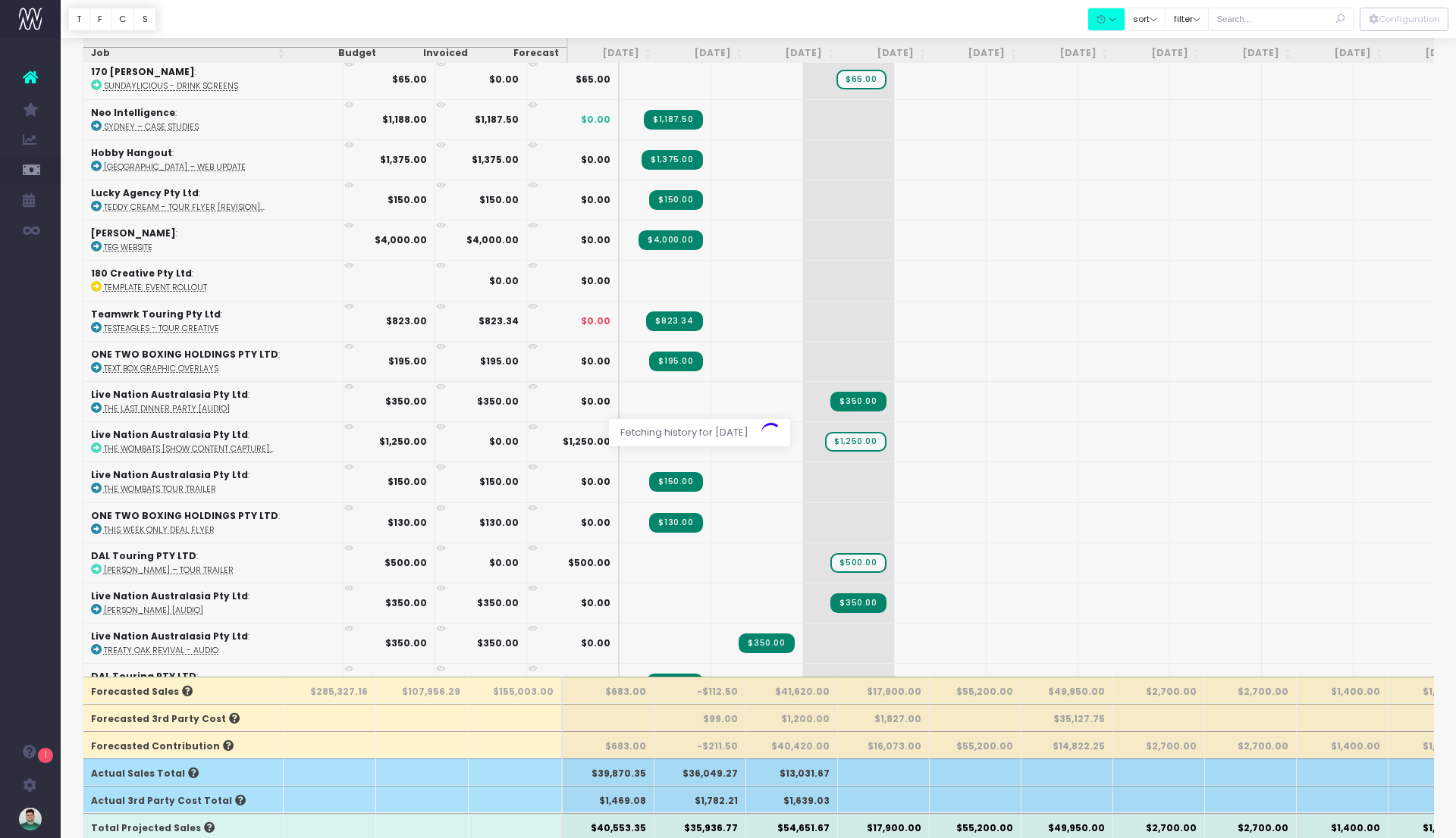
scroll to position [0, 0]
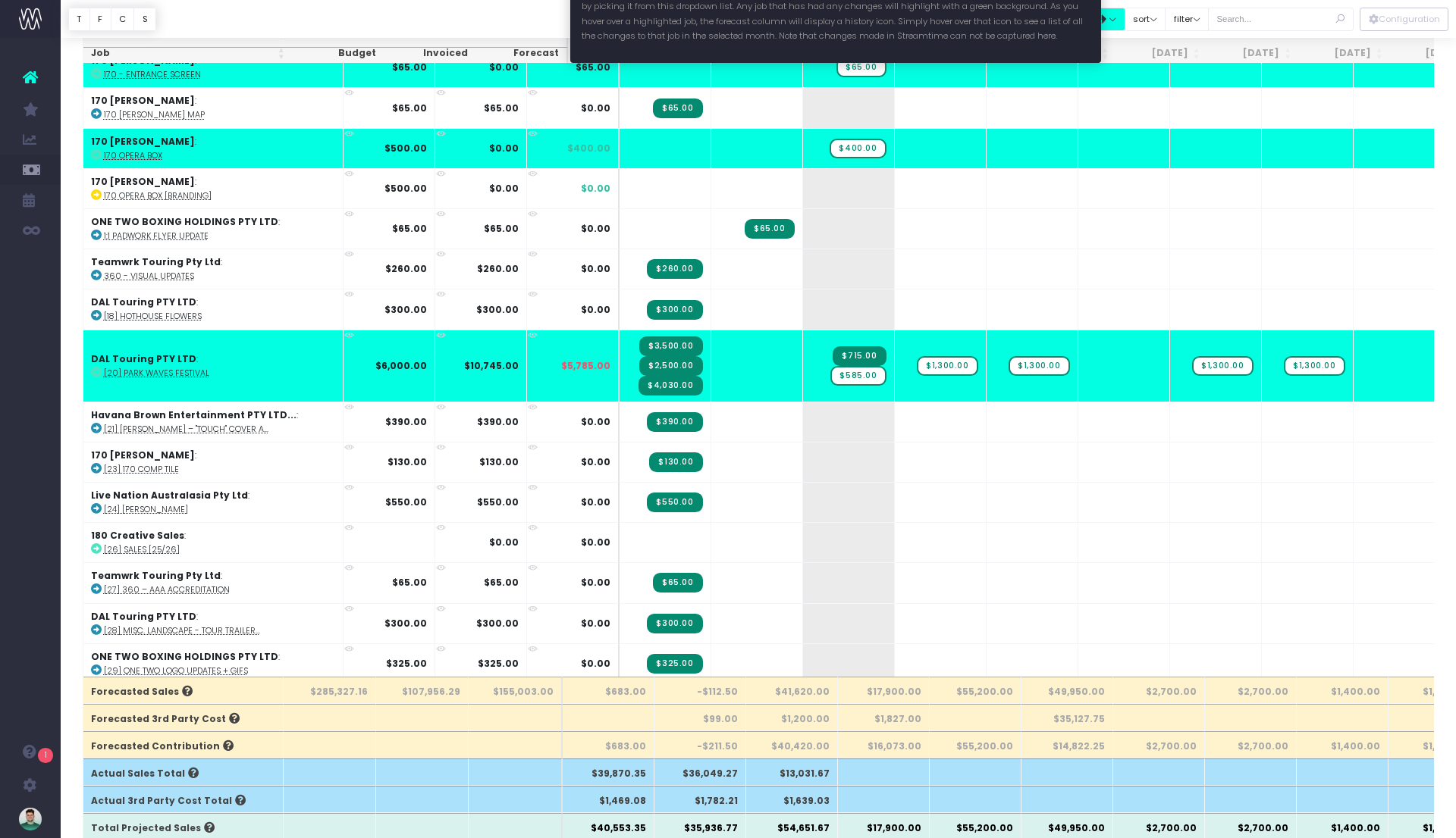
click at [1125, 18] on button "button" at bounding box center [1106, 19] width 38 height 23
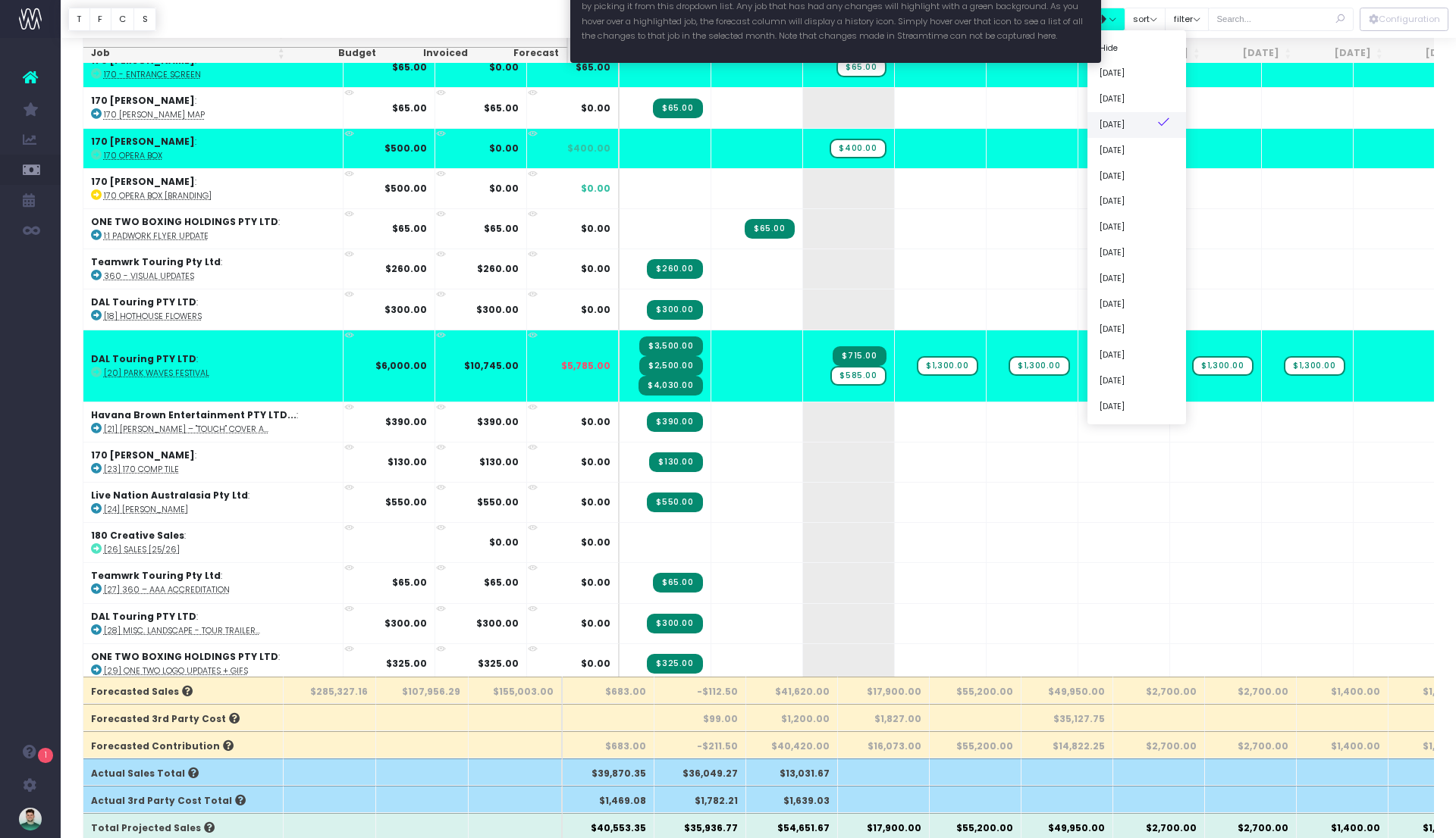
click at [1141, 126] on link "[DATE]" at bounding box center [1136, 125] width 99 height 26
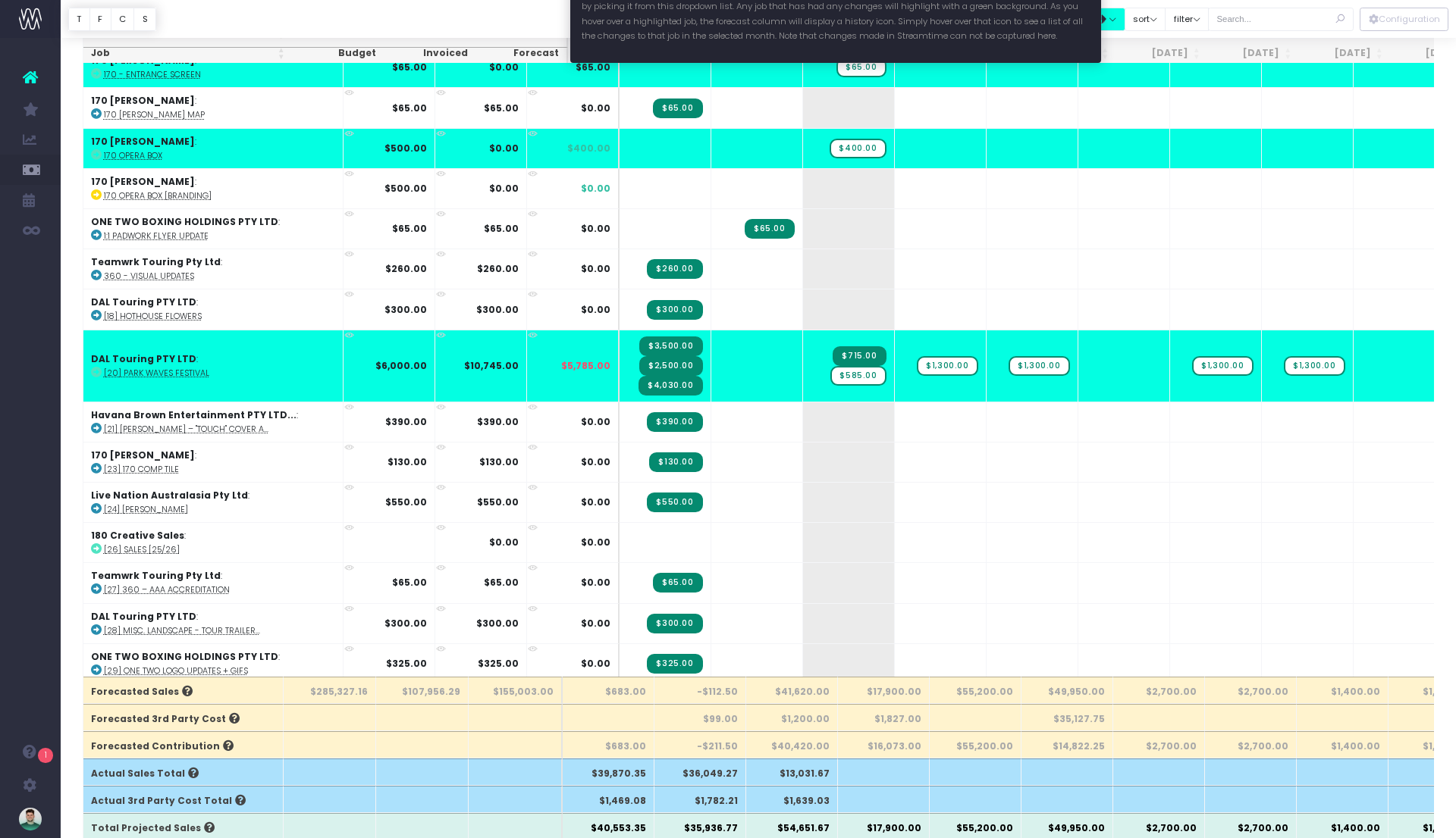
click at [1125, 19] on button "button" at bounding box center [1106, 19] width 38 height 23
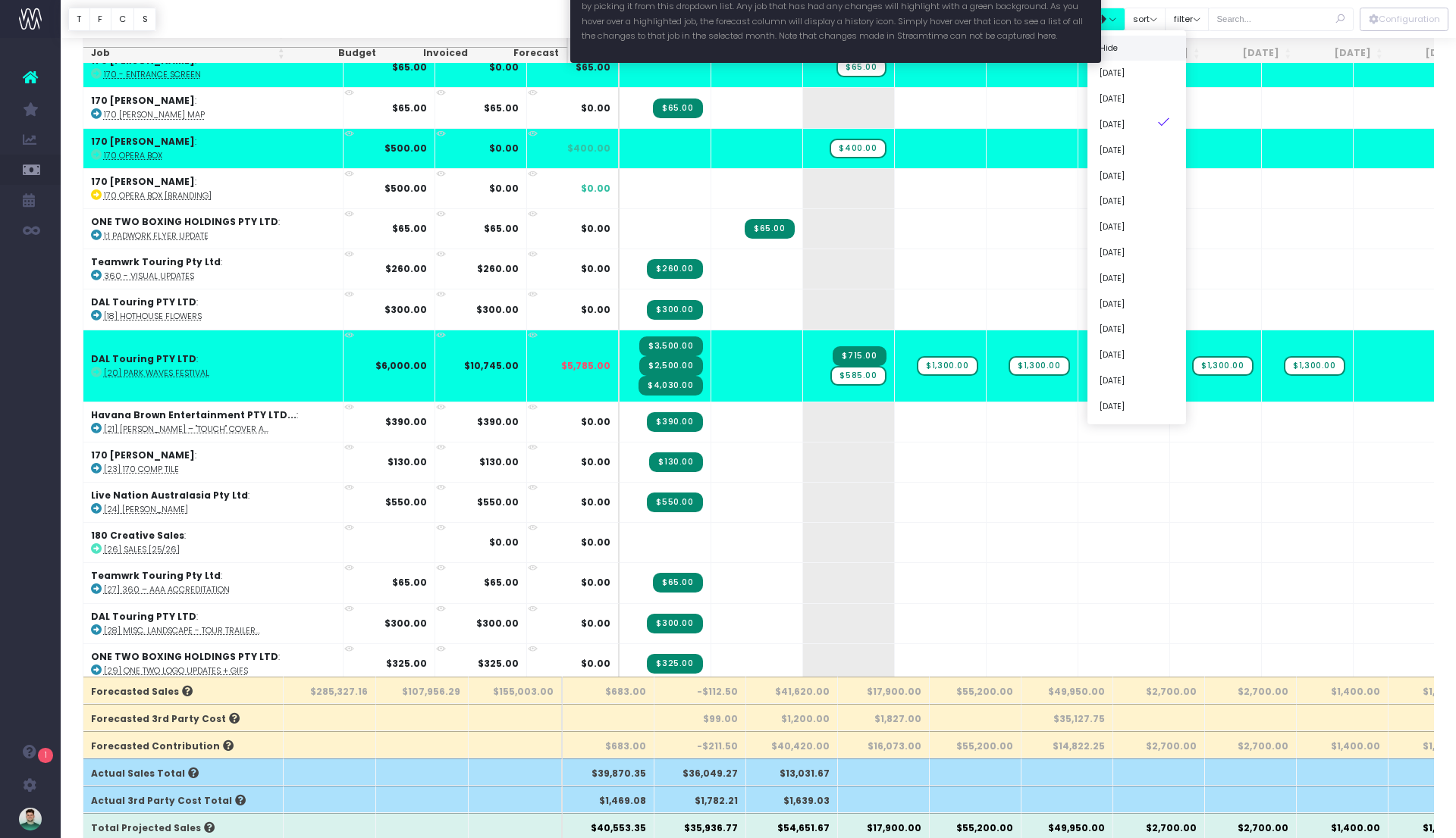
click at [1147, 50] on link "Hide" at bounding box center [1136, 48] width 99 height 26
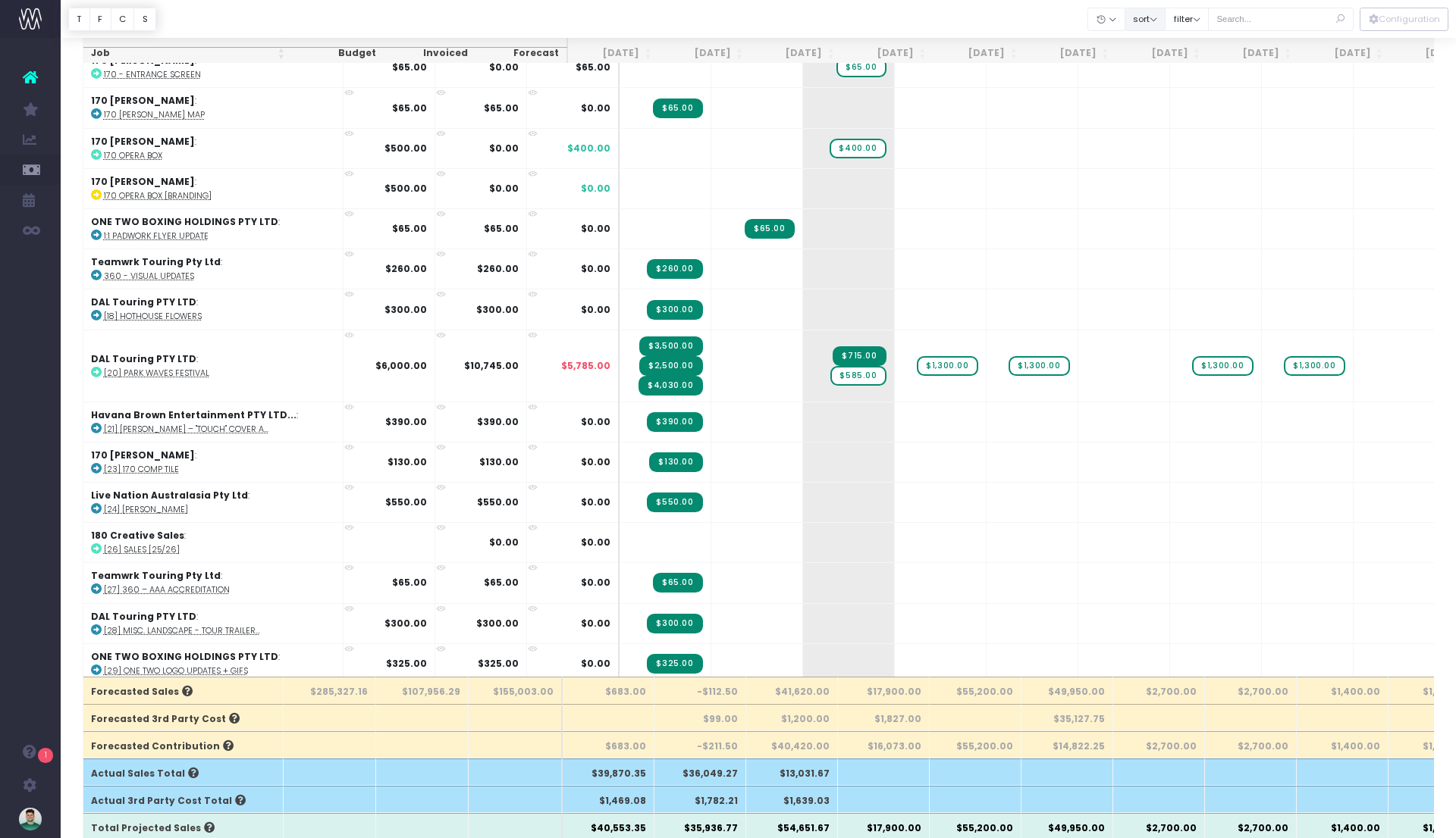
click at [1166, 17] on button "sort" at bounding box center [1146, 19] width 42 height 23
click at [1206, 20] on button "filter" at bounding box center [1186, 19] width 44 height 23
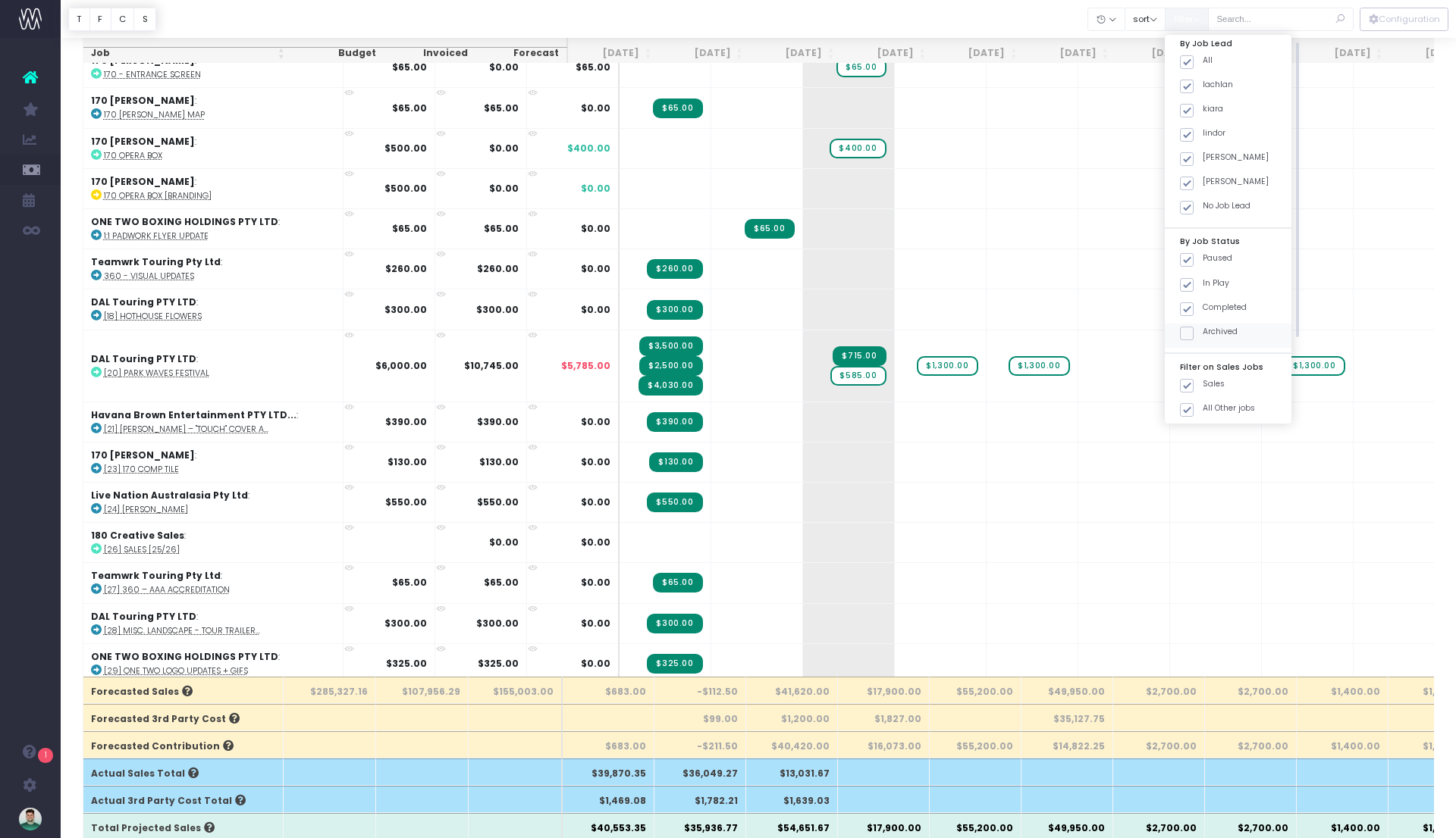
scroll to position [109, 0]
click at [1194, 359] on span at bounding box center [1187, 358] width 14 height 14
click at [1209, 359] on input "Forecast Complete" at bounding box center [1207, 355] width 10 height 10
click at [1194, 358] on span at bounding box center [1187, 358] width 14 height 14
click at [1208, 358] on input "Forecast Complete" at bounding box center [1207, 355] width 10 height 10
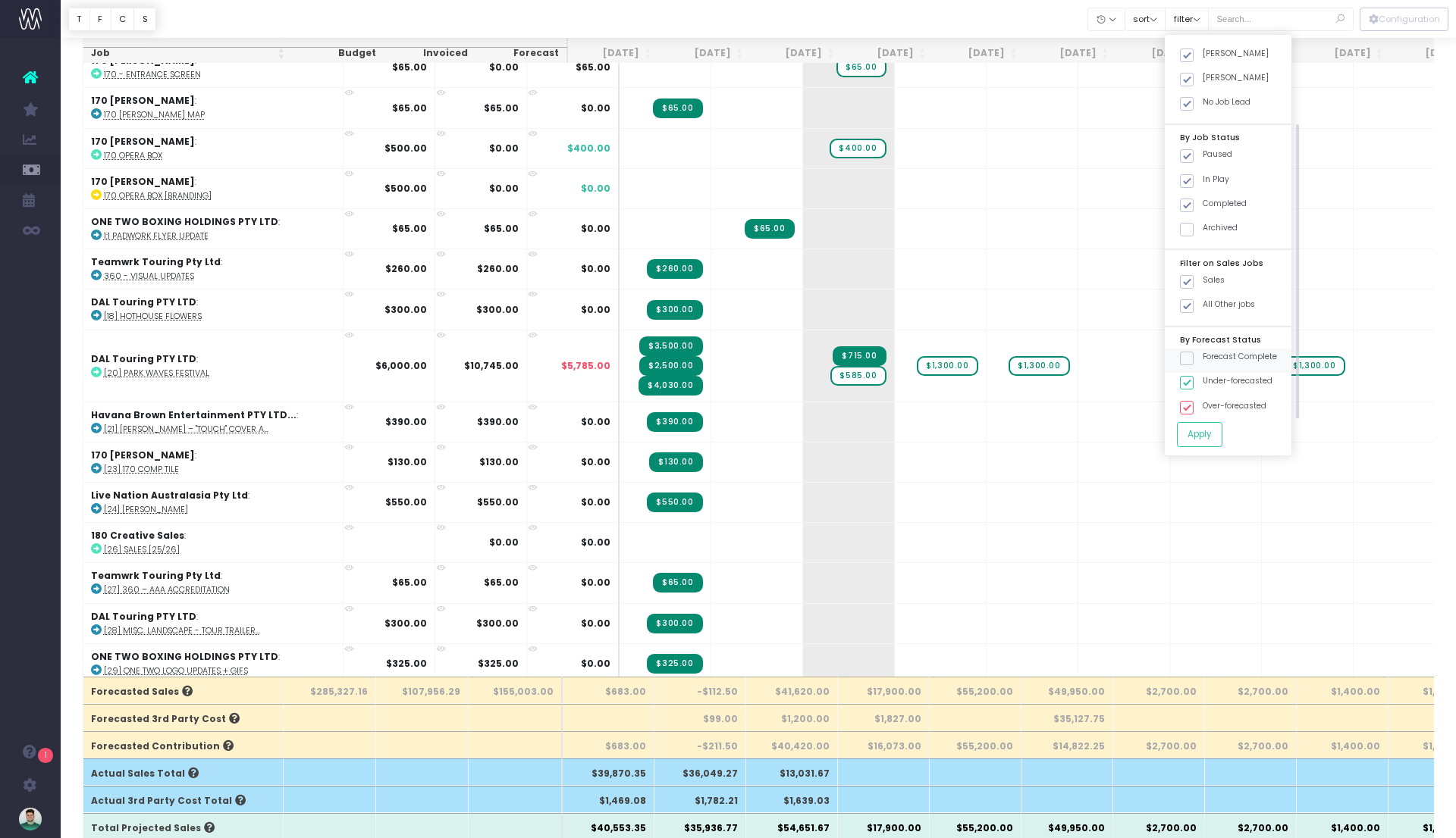
checkbox input "true"
click at [1194, 380] on span at bounding box center [1187, 383] width 14 height 14
click at [1209, 380] on input "Under-forecasted" at bounding box center [1207, 380] width 10 height 10
click at [1194, 380] on span at bounding box center [1187, 383] width 14 height 14
click at [1209, 380] on input "Under-forecasted" at bounding box center [1207, 380] width 10 height 10
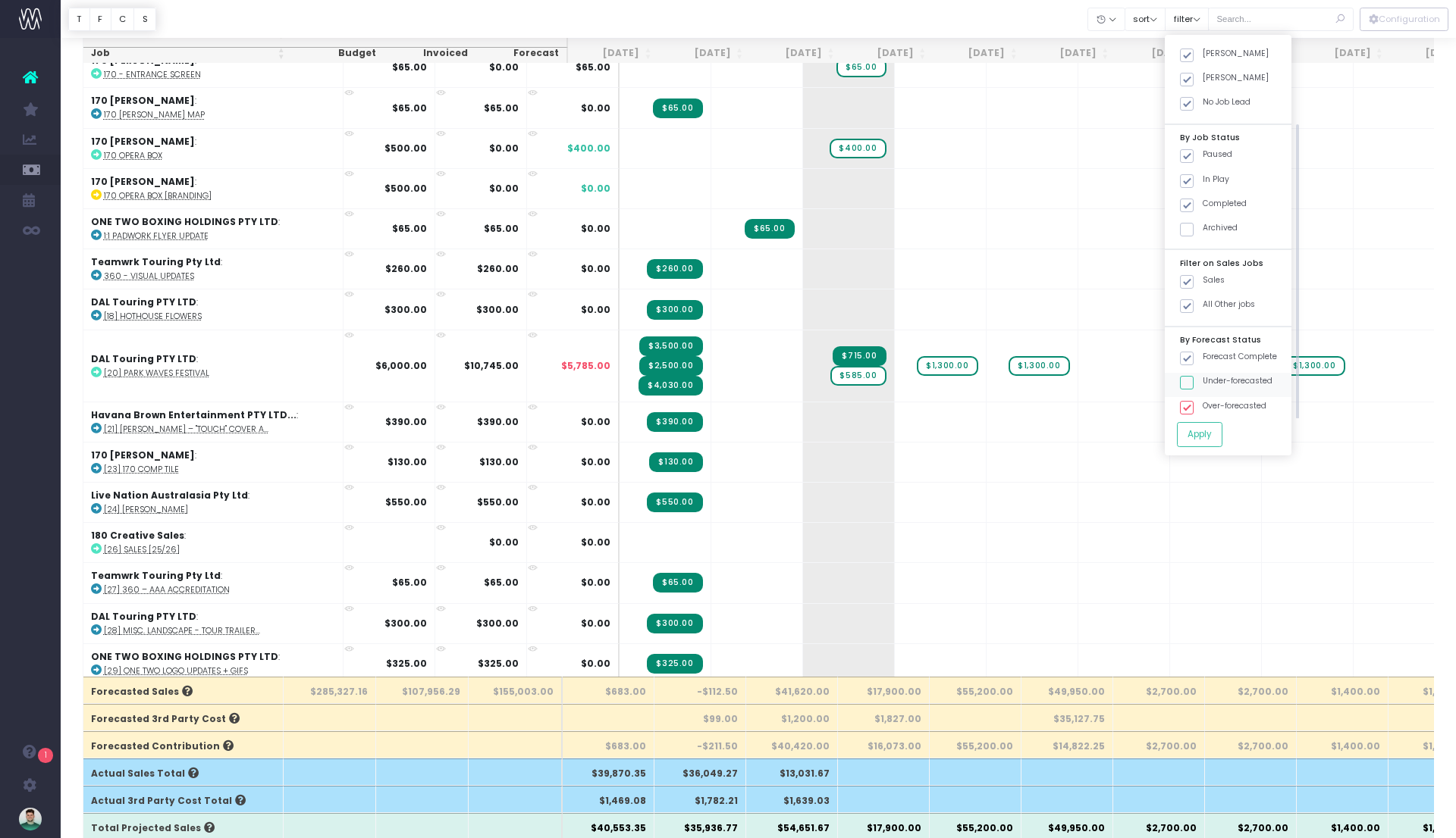
checkbox input "true"
click at [1194, 357] on span at bounding box center [1187, 358] width 14 height 14
click at [1209, 357] on input "Forecast Complete" at bounding box center [1207, 355] width 10 height 10
checkbox input "false"
click at [1194, 401] on span at bounding box center [1187, 408] width 14 height 14
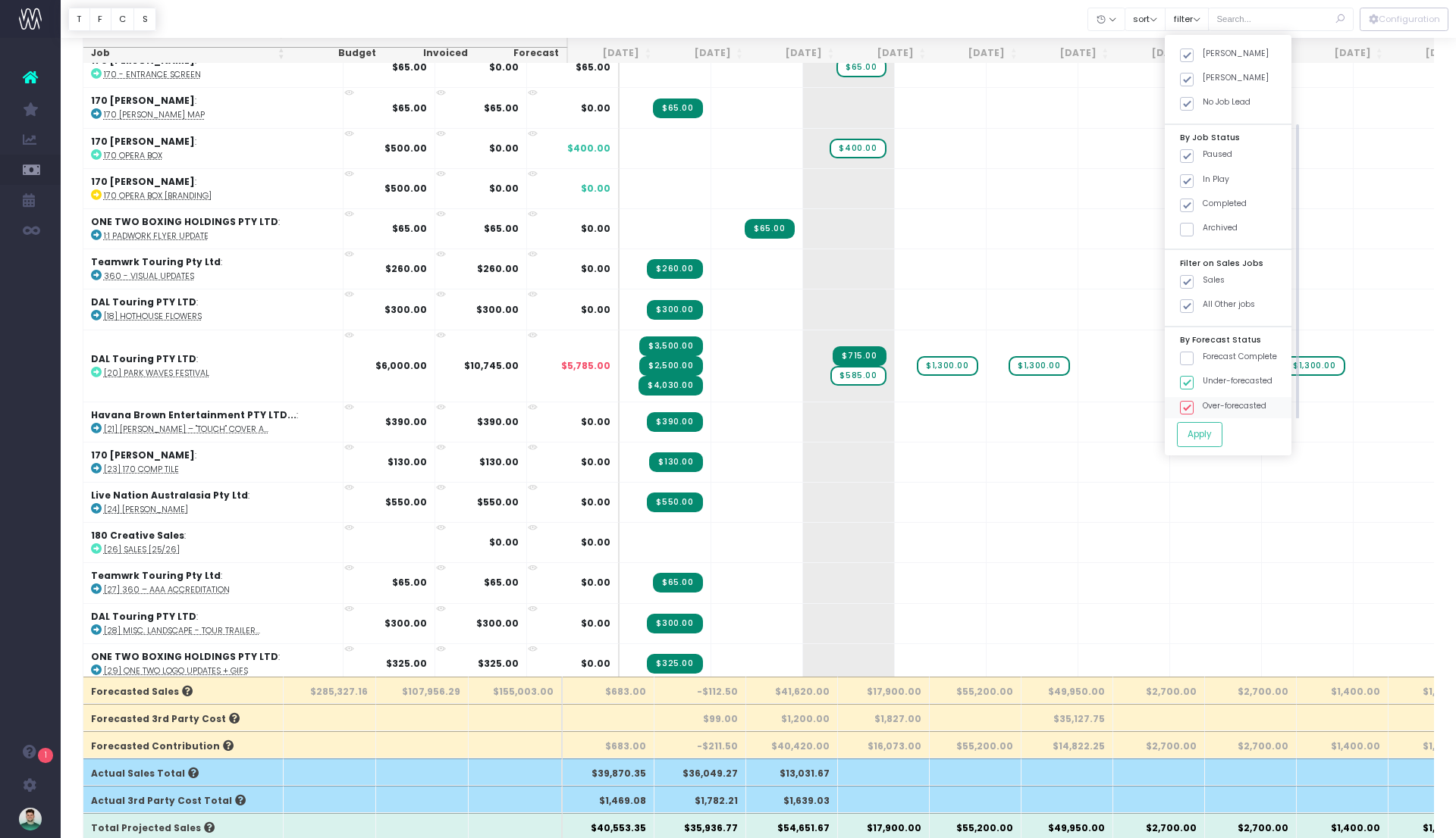
click at [1209, 400] on input "Over-forecasted" at bounding box center [1207, 405] width 10 height 10
checkbox input "false"
click at [1212, 430] on button "Apply" at bounding box center [1199, 435] width 46 height 25
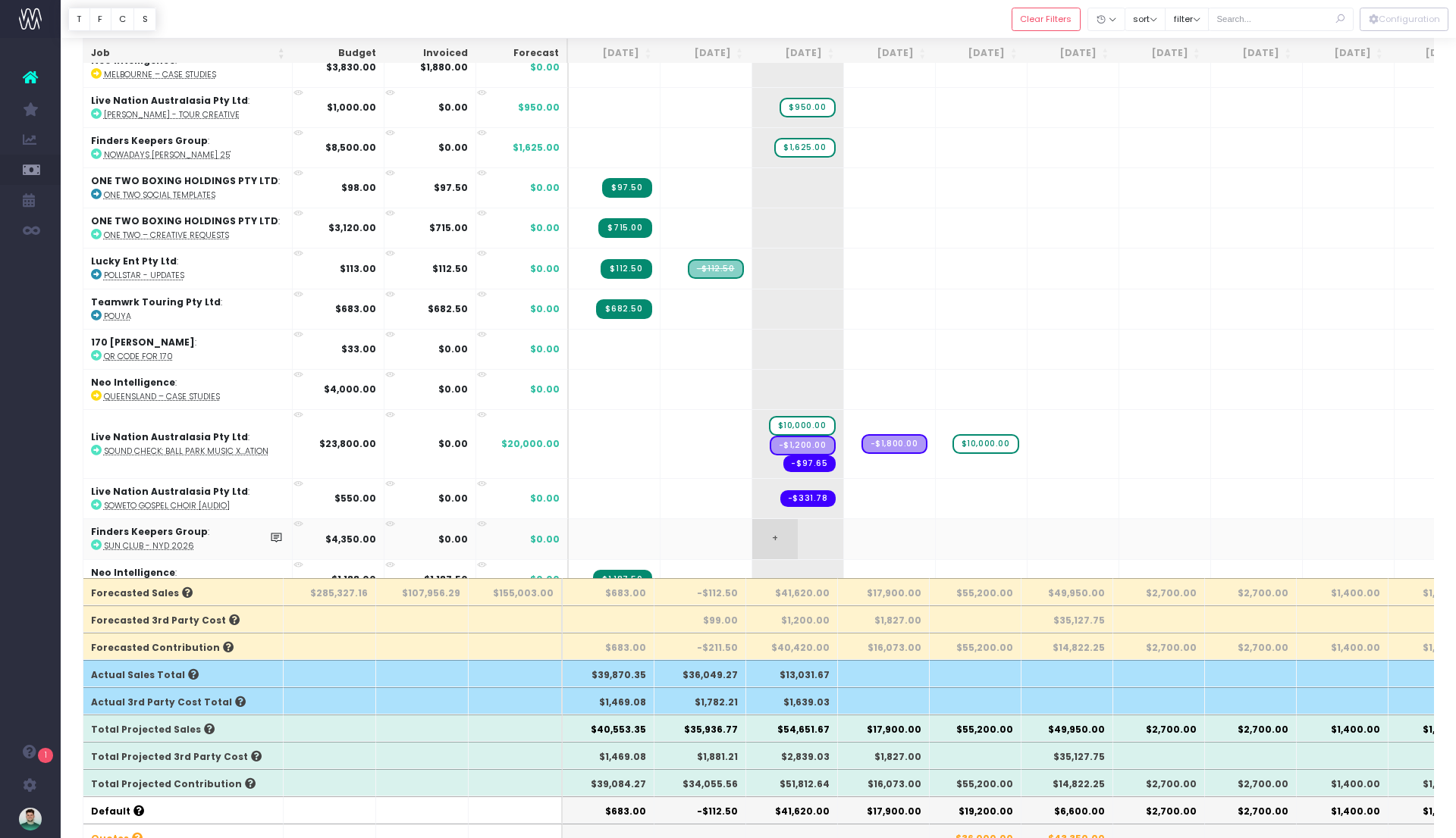
scroll to position [698, 0]
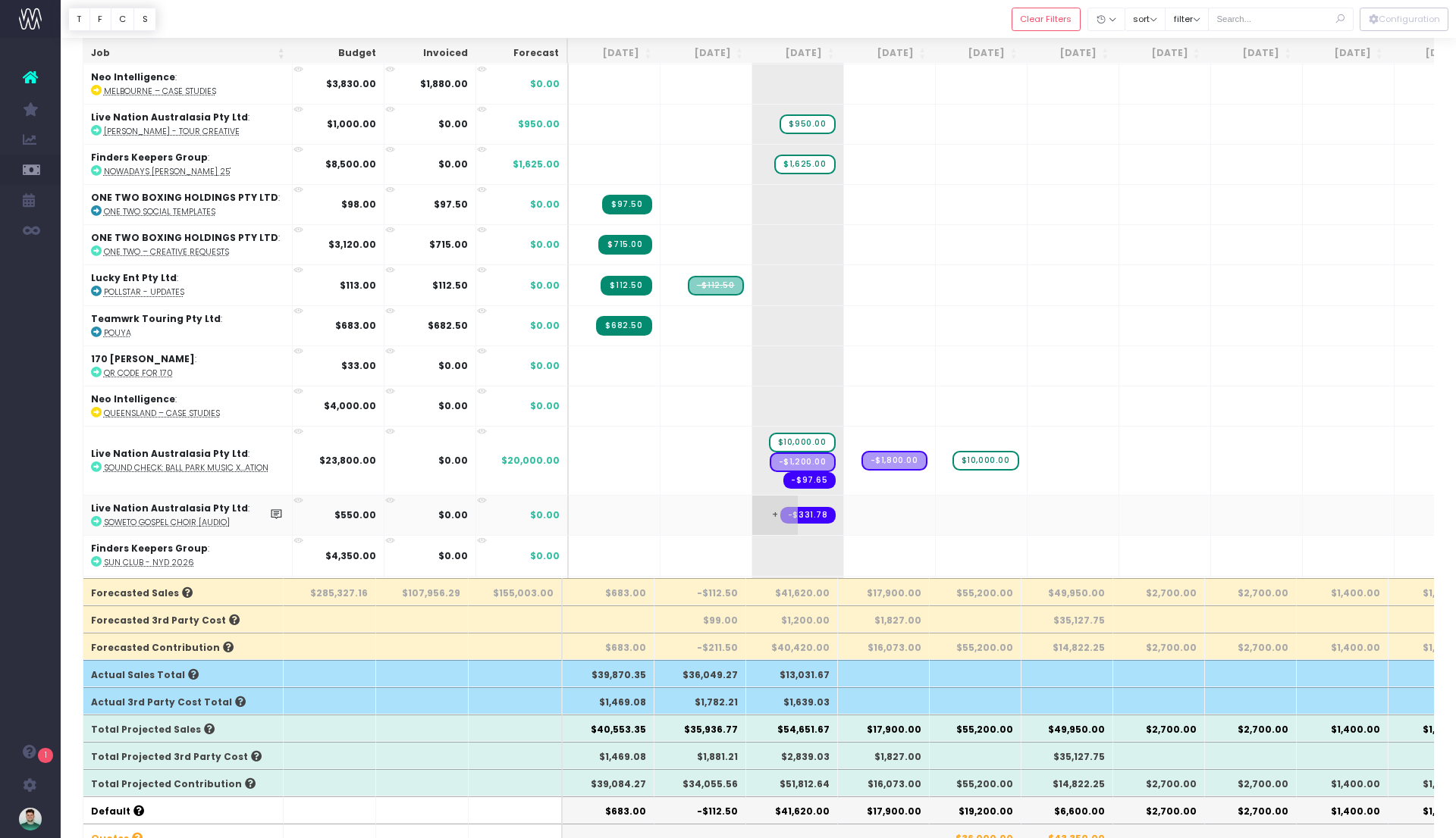
click at [775, 496] on span "+" at bounding box center [775, 515] width 46 height 40
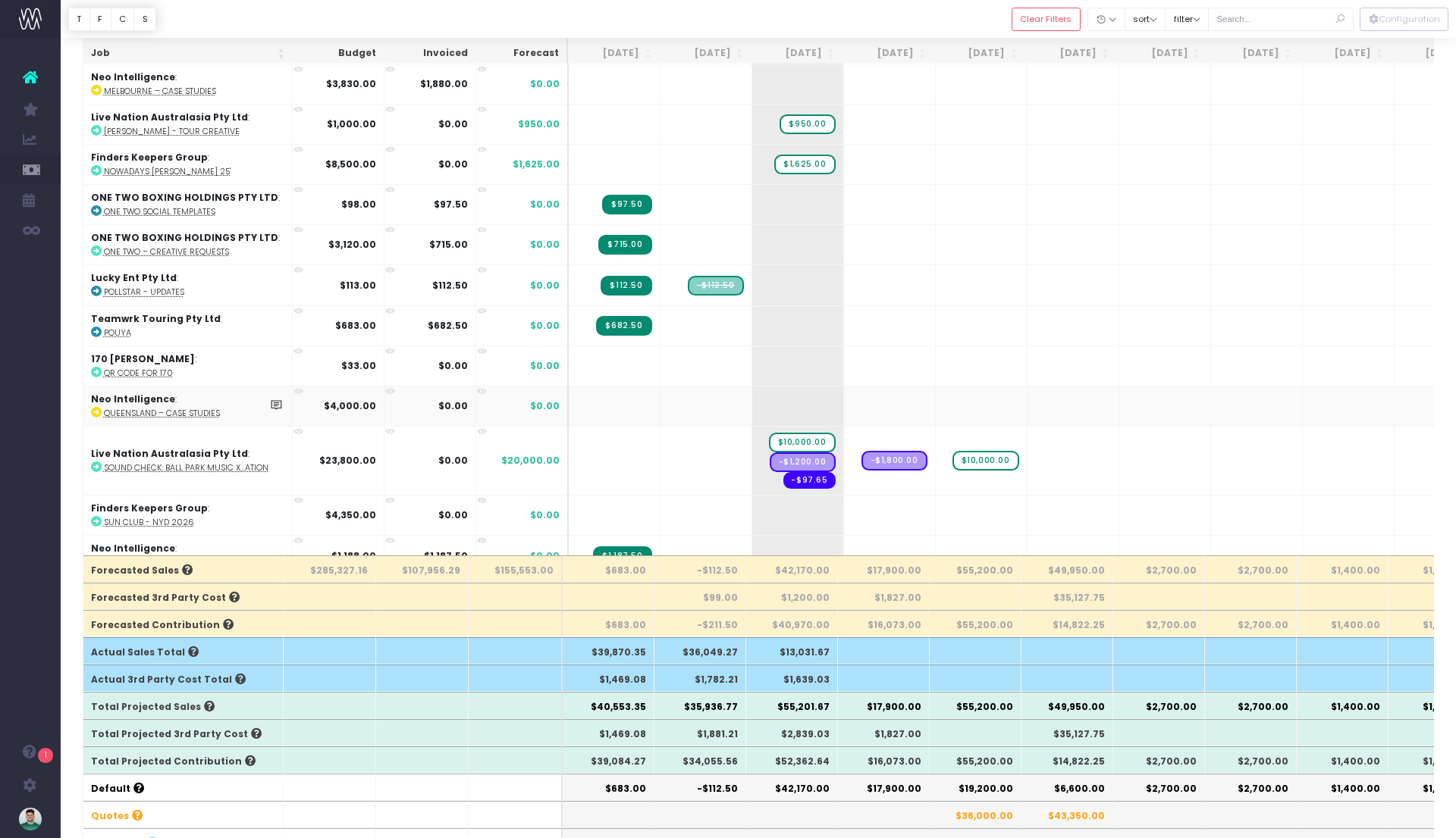
scroll to position [622, 0]
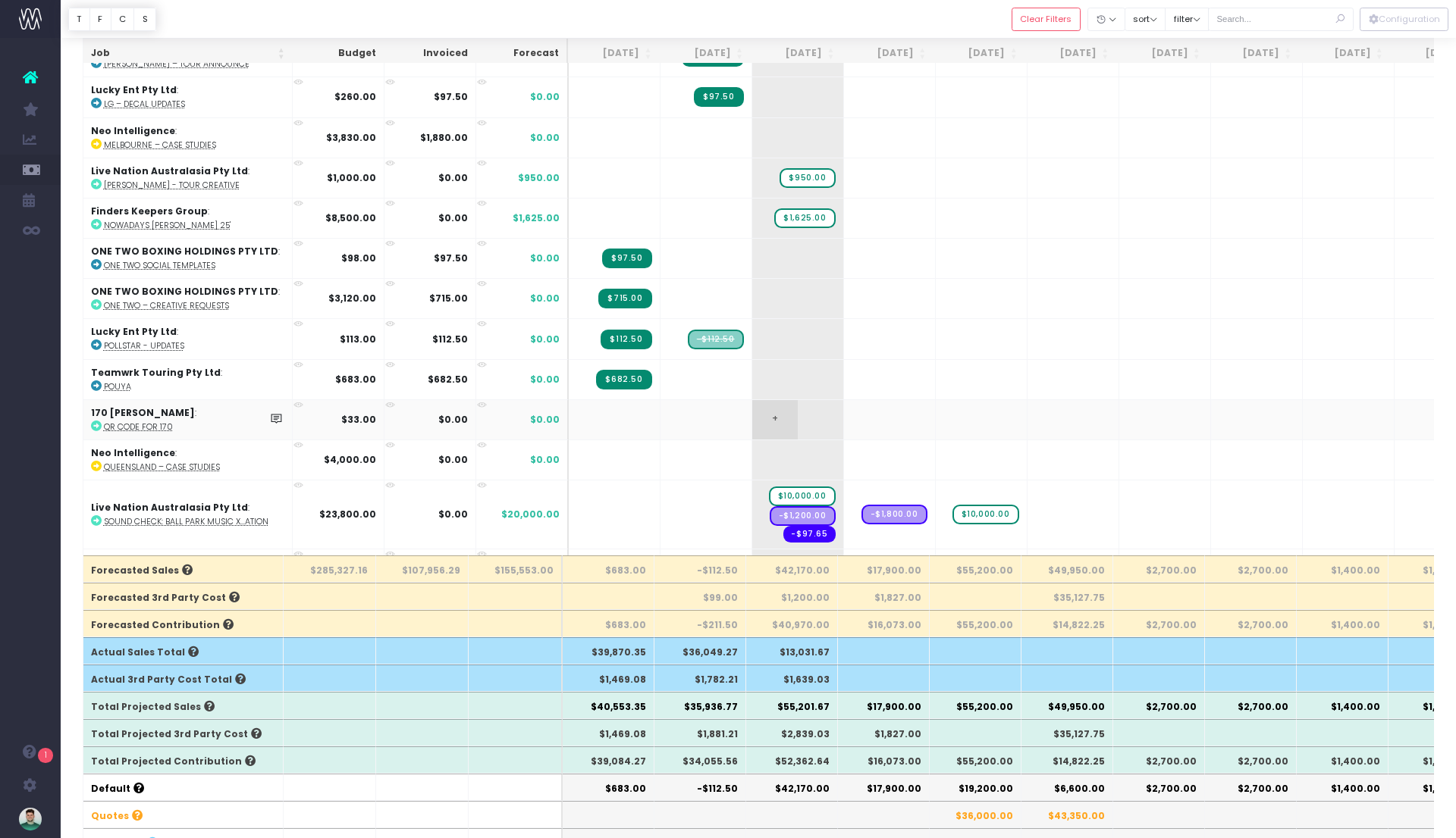
click at [775, 405] on span "+" at bounding box center [775, 420] width 46 height 40
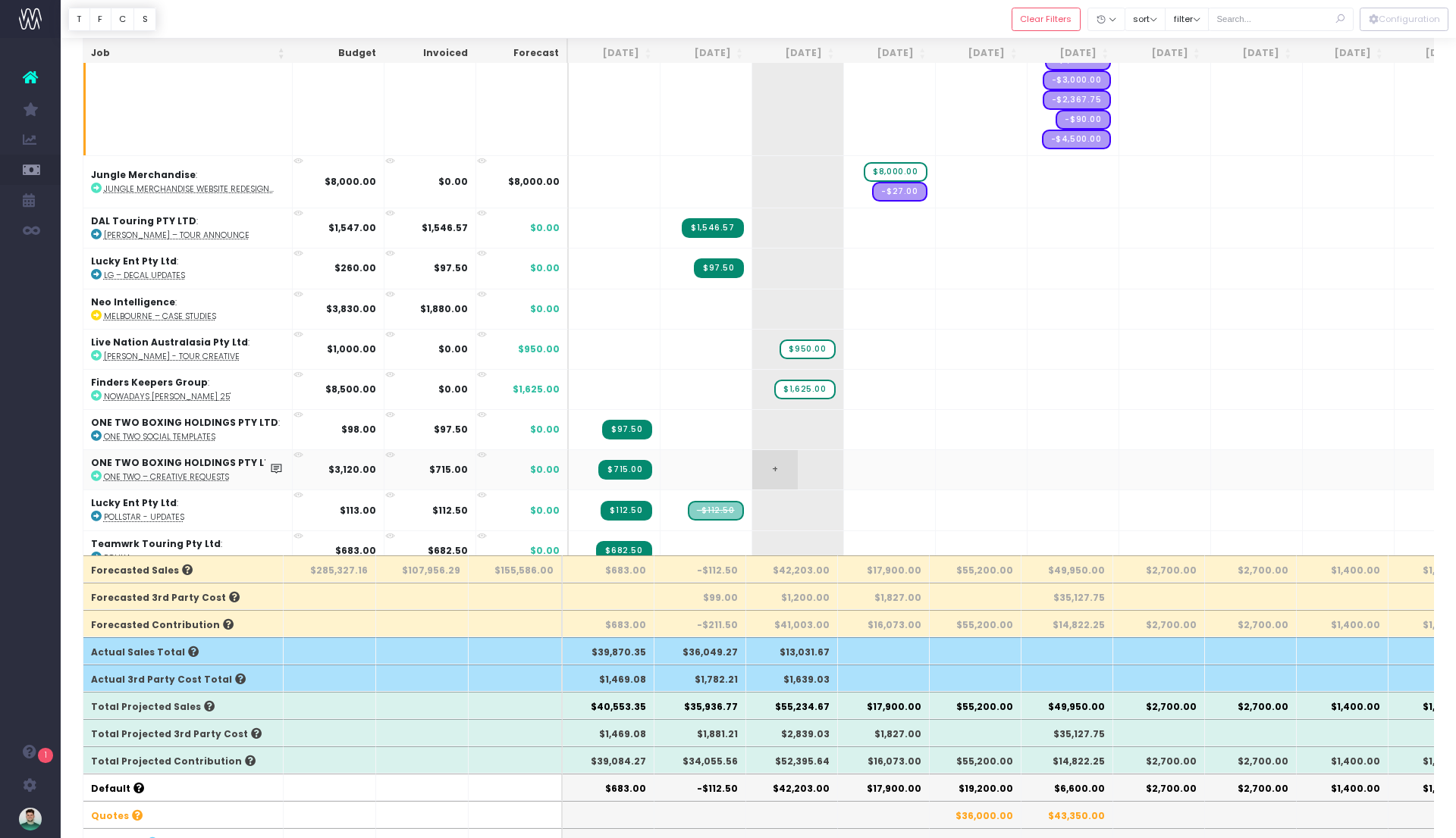
scroll to position [431, 0]
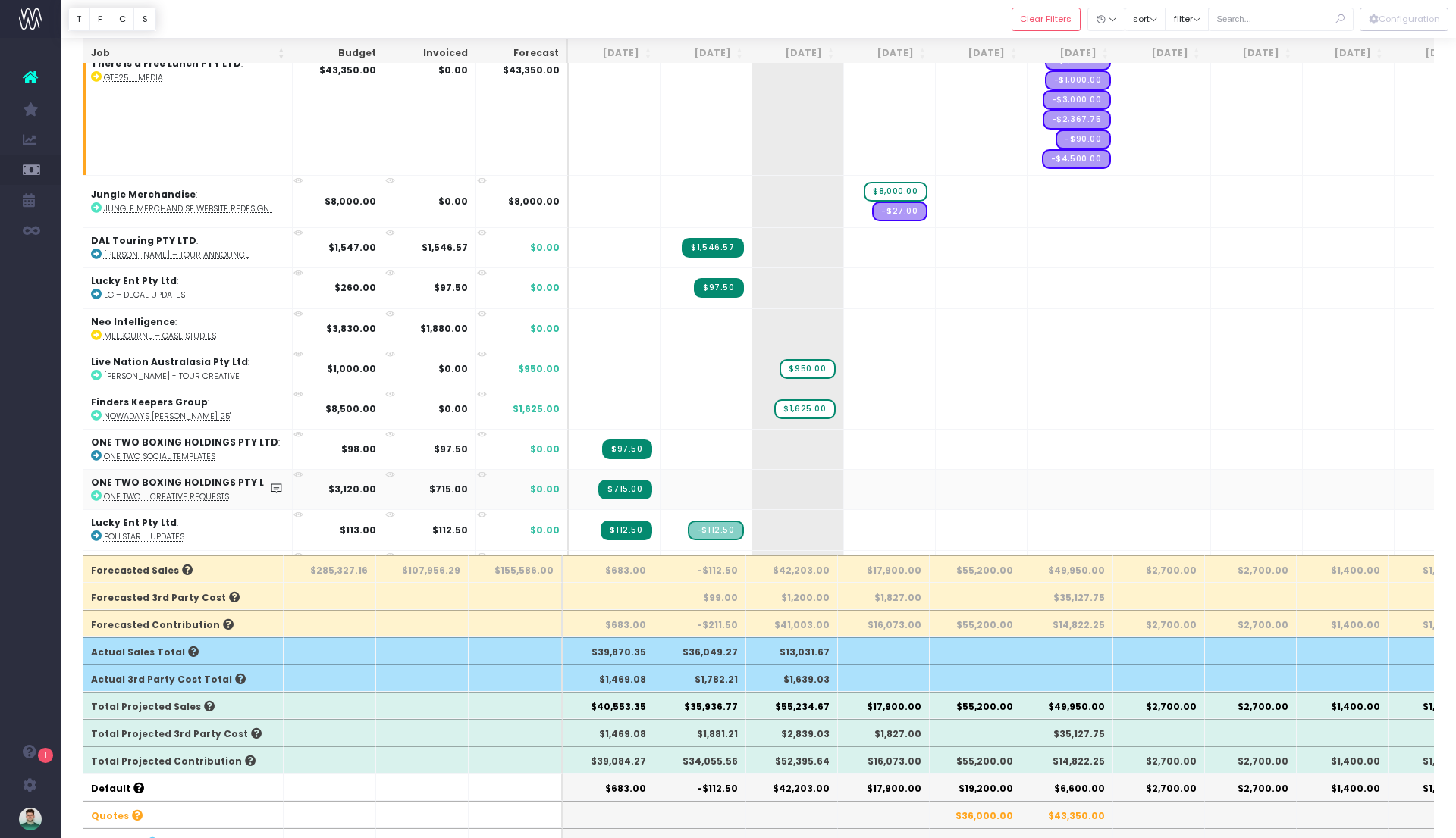
click at [194, 491] on abbr "ONE TWO – Creative Requests" at bounding box center [166, 497] width 125 height 12
click at [778, 470] on span "+" at bounding box center [775, 490] width 46 height 40
type input "1885"
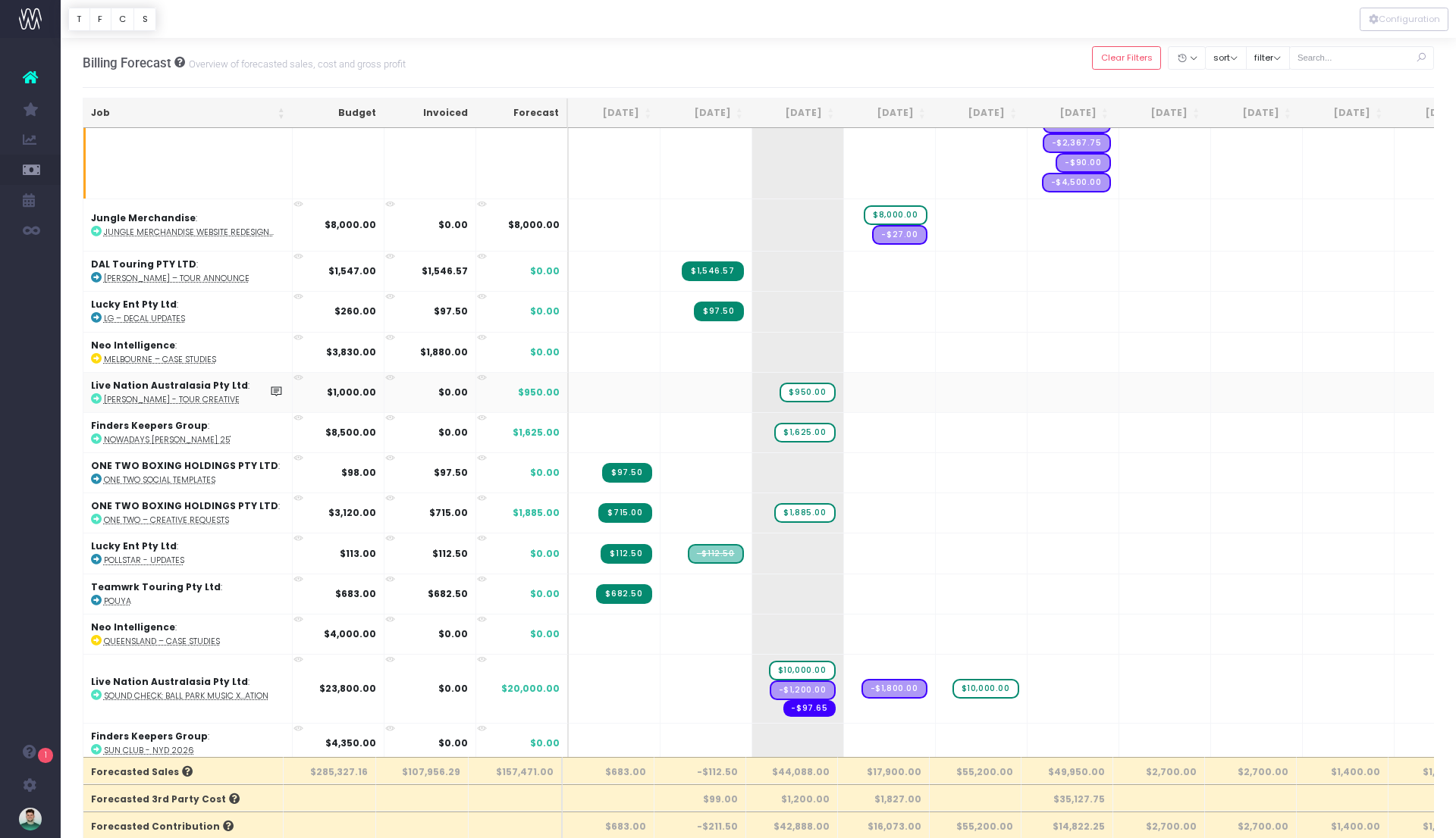
scroll to position [635, 0]
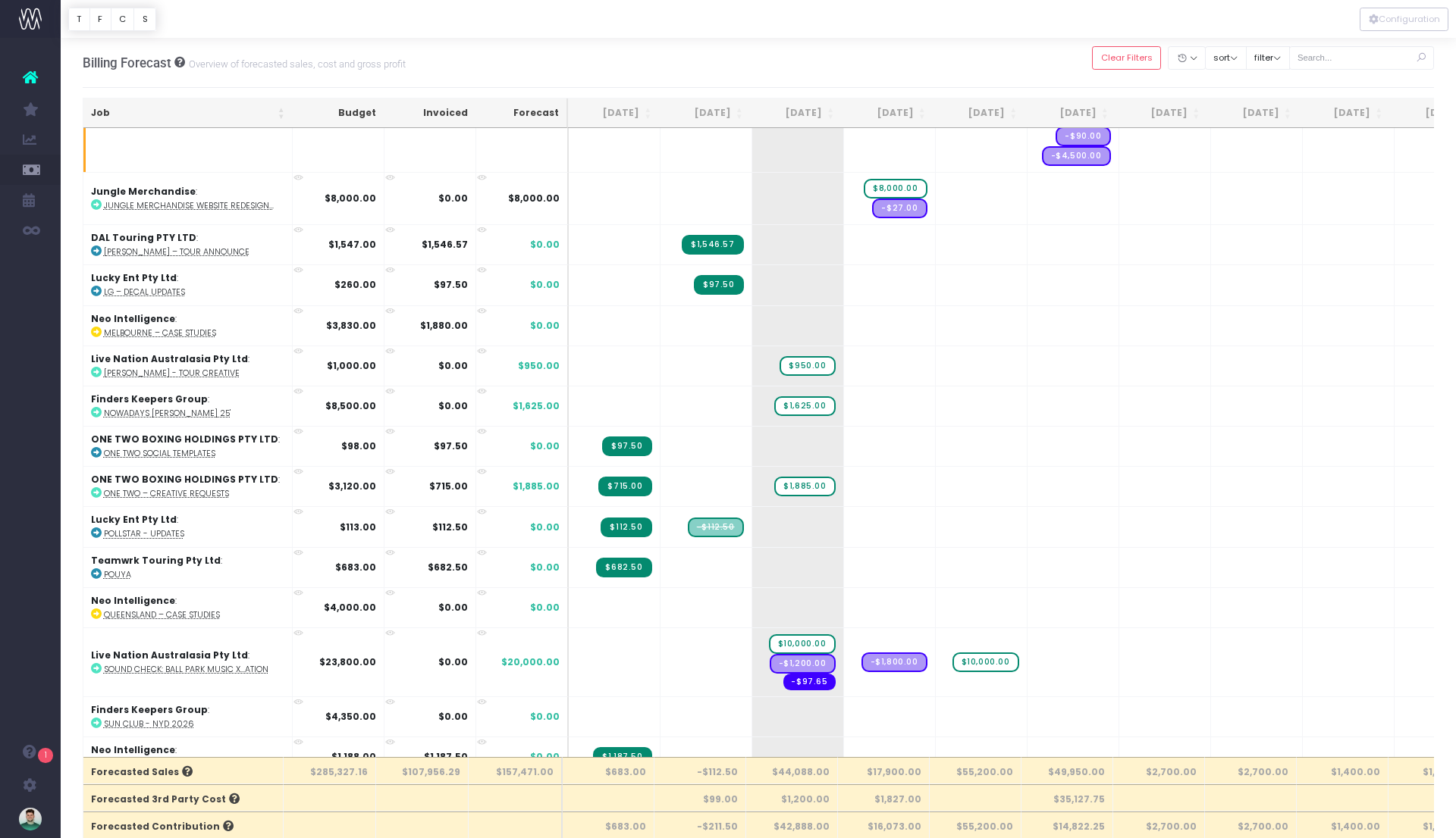
click at [671, 19] on div at bounding box center [757, 19] width 1395 height 38
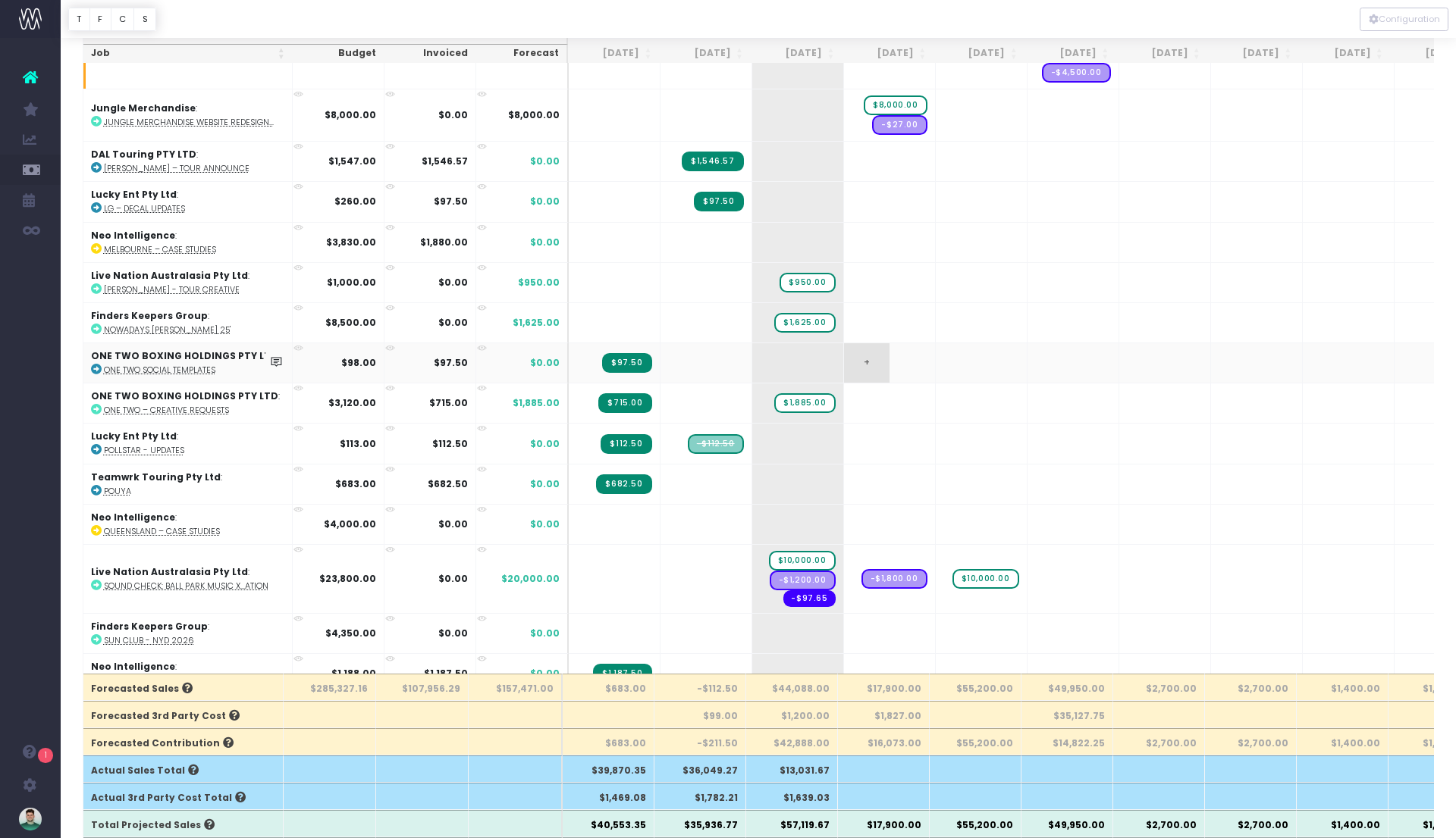
scroll to position [85, 0]
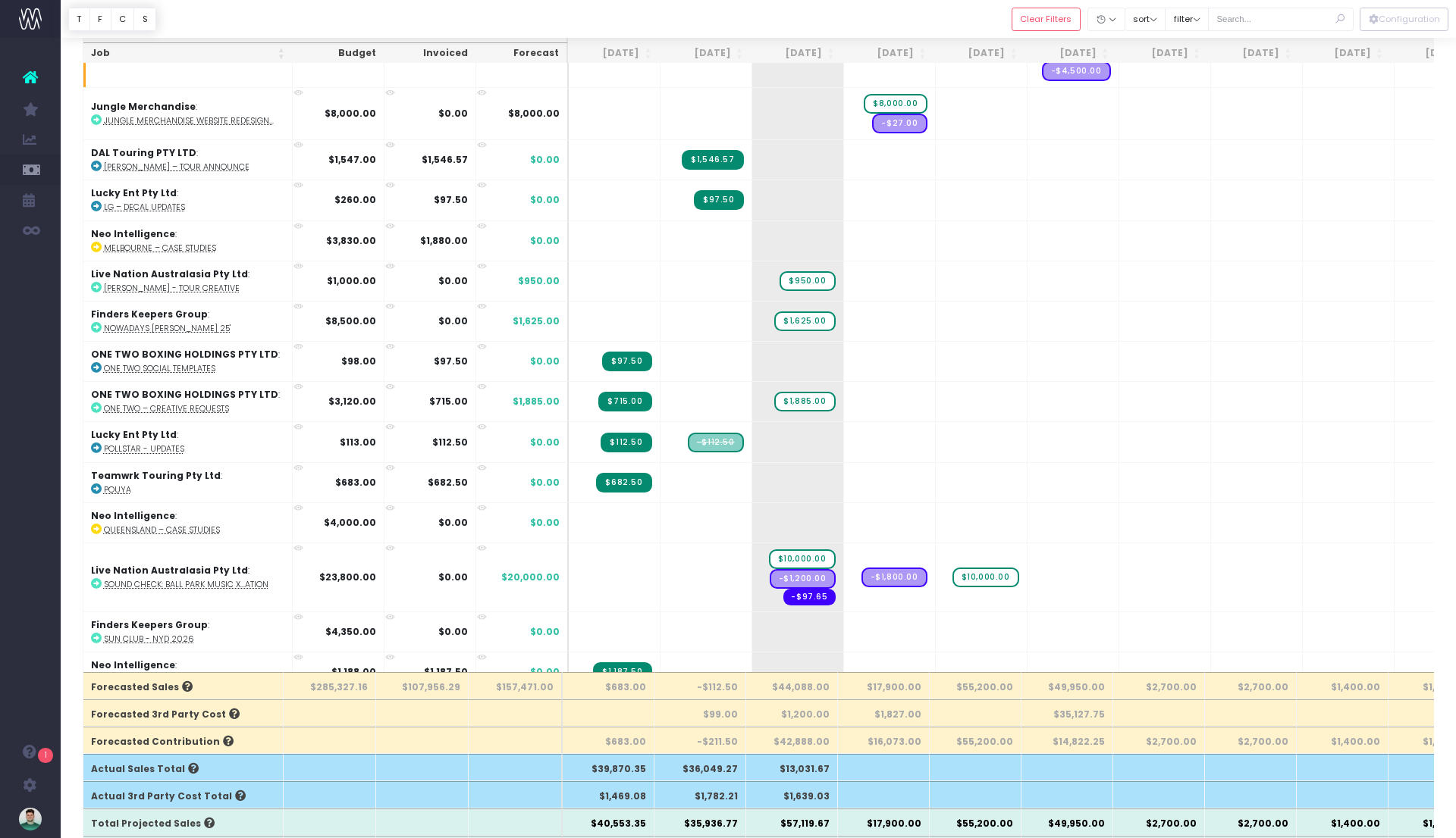
click at [824, 7] on div at bounding box center [757, 19] width 1395 height 38
